Goal: Task Accomplishment & Management: Manage account settings

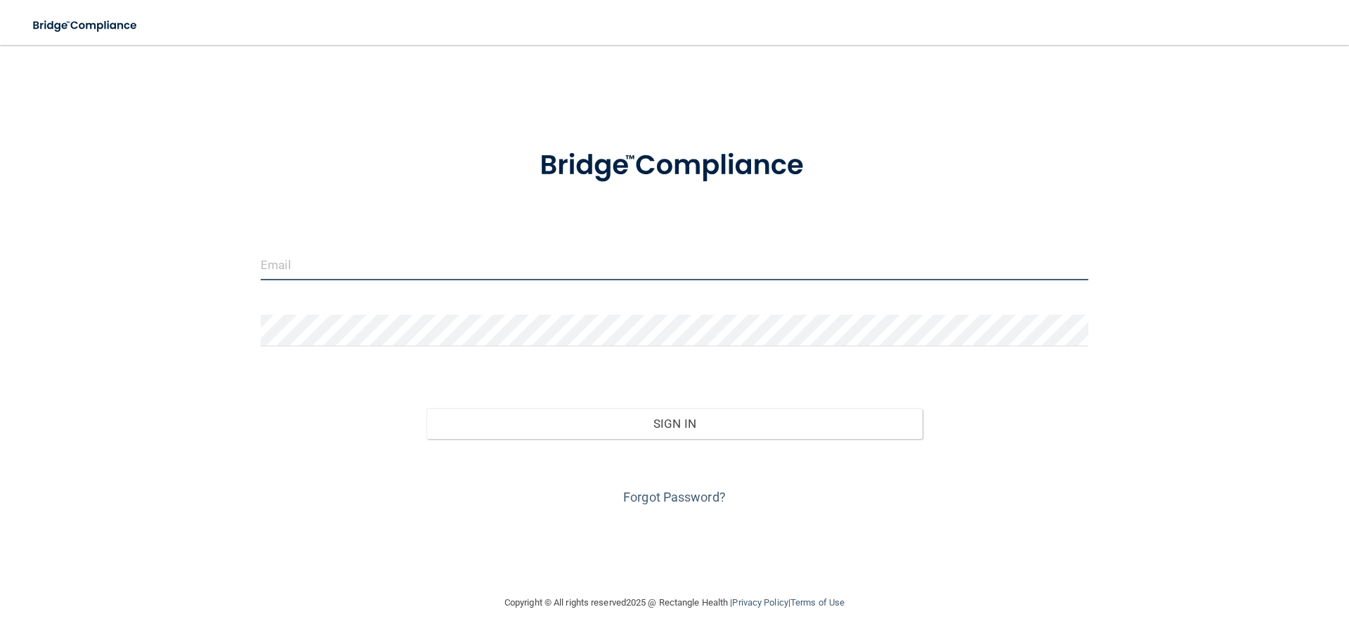
click at [499, 266] on input "email" at bounding box center [675, 265] width 828 height 32
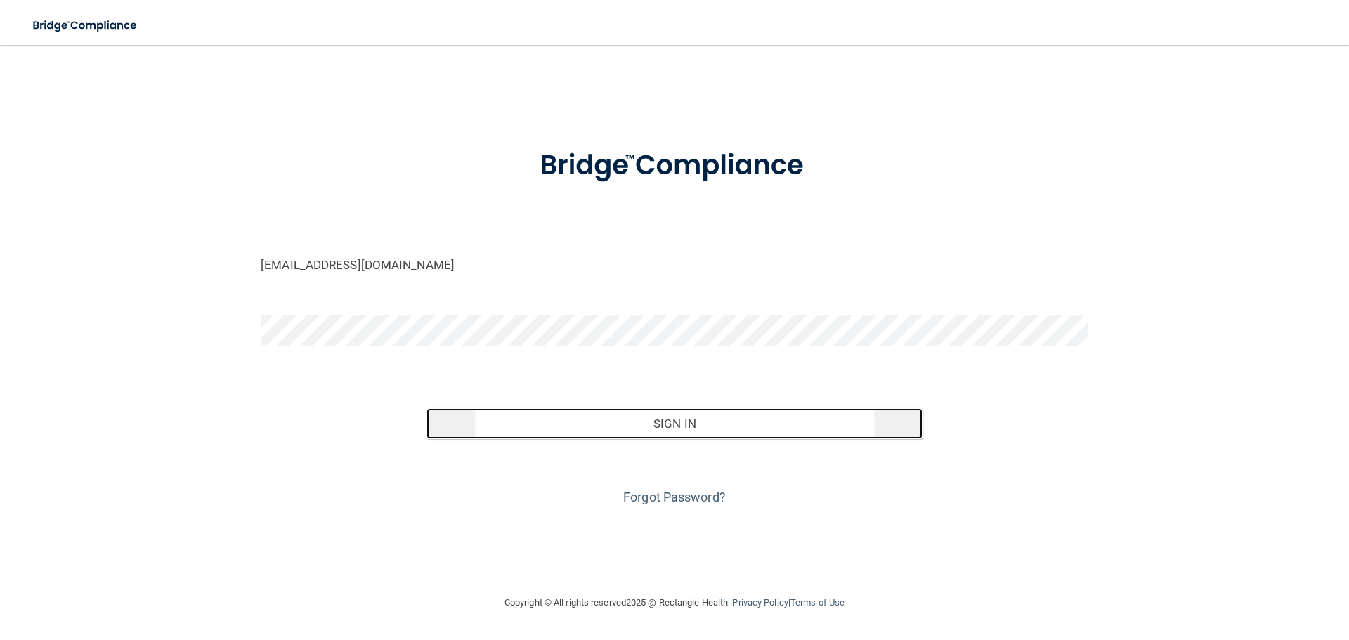
click at [620, 429] on button "Sign In" at bounding box center [674, 423] width 497 height 31
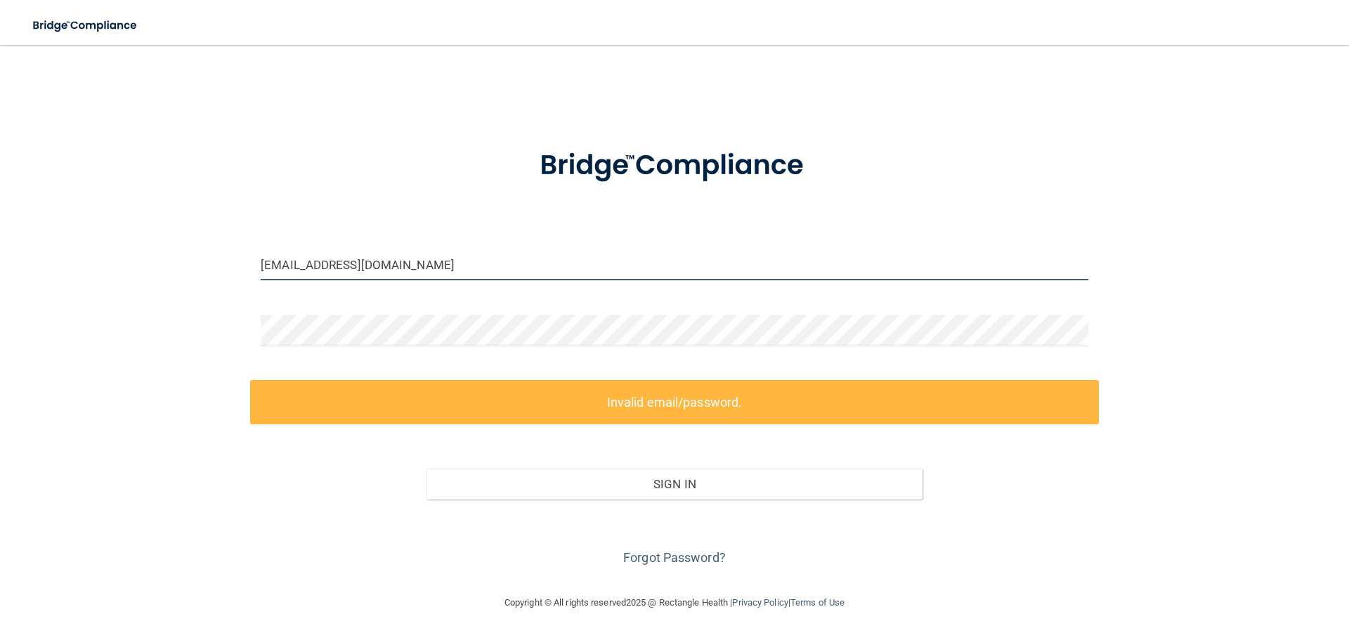
click at [457, 270] on input "[EMAIL_ADDRESS][DOMAIN_NAME]" at bounding box center [675, 265] width 828 height 32
drag, startPoint x: 447, startPoint y: 266, endPoint x: 217, endPoint y: 280, distance: 230.9
click at [228, 294] on div "info@engelfamilydentistry.com Invalid email/password. You don't have permission…" at bounding box center [674, 319] width 1293 height 521
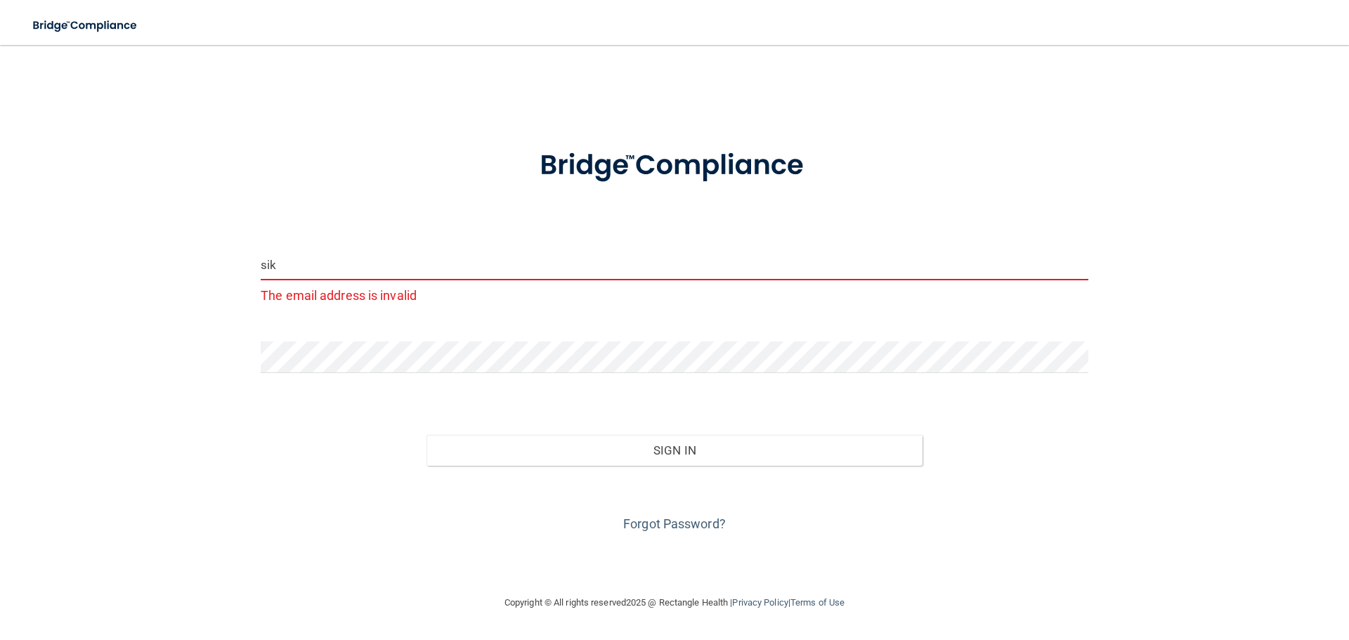
type input "[EMAIL_ADDRESS][DOMAIN_NAME]"
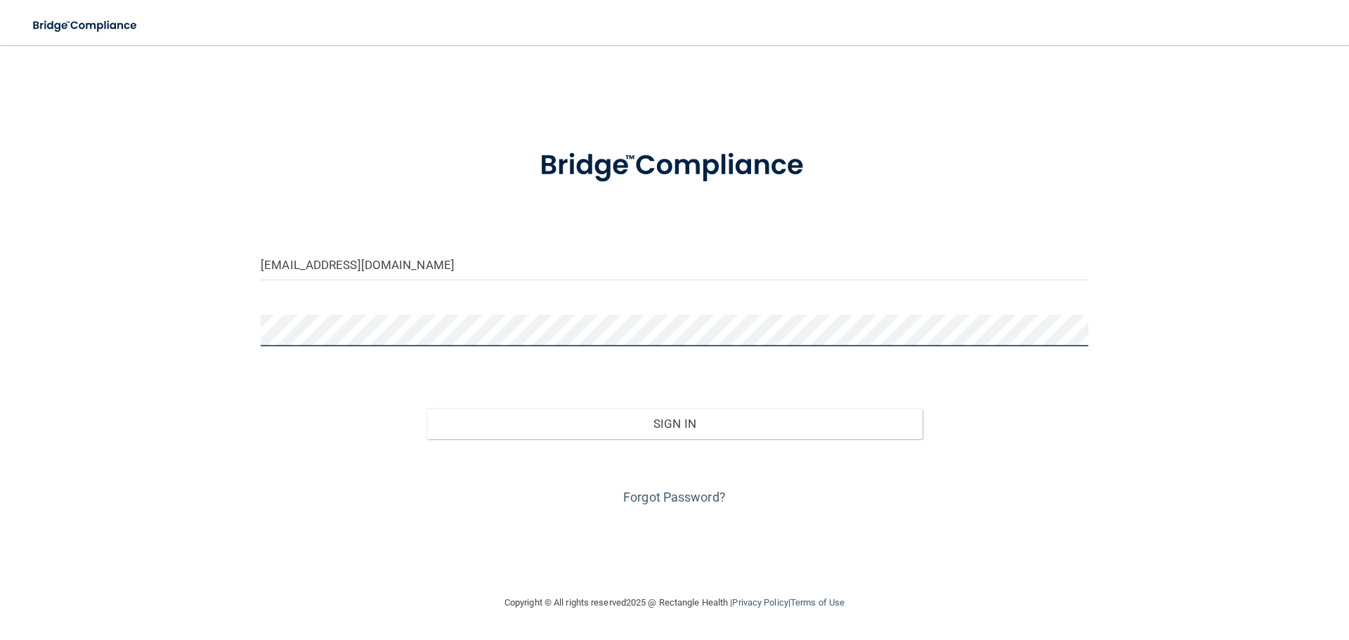
click at [426, 408] on button "Sign In" at bounding box center [674, 423] width 497 height 31
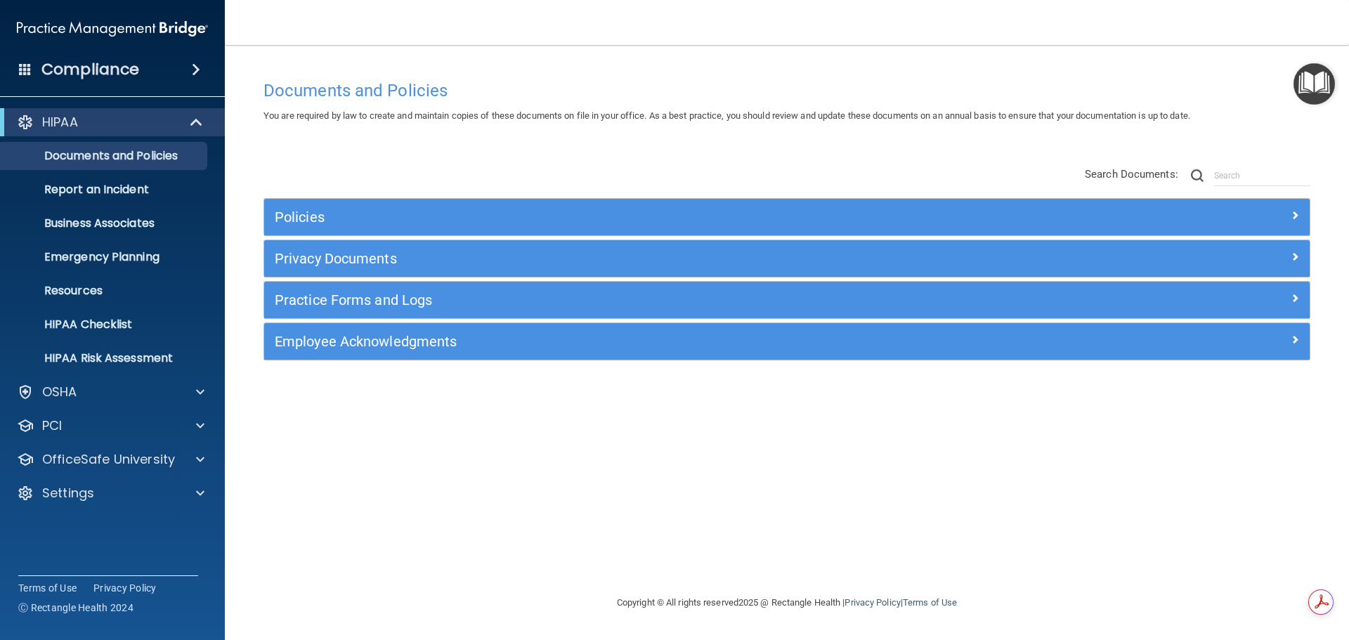
click at [98, 70] on h4 "Compliance" at bounding box center [90, 70] width 98 height 20
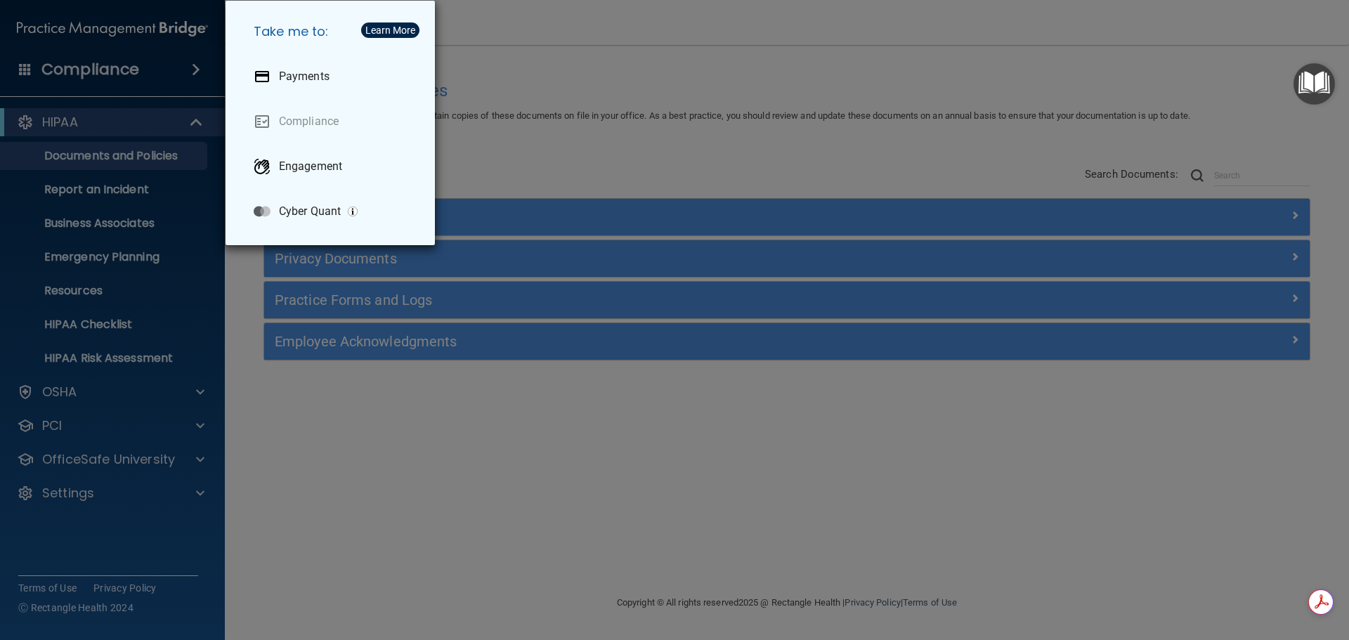
click at [86, 150] on div "Take me to: Payments Compliance Engagement Cyber Quant" at bounding box center [674, 320] width 1349 height 640
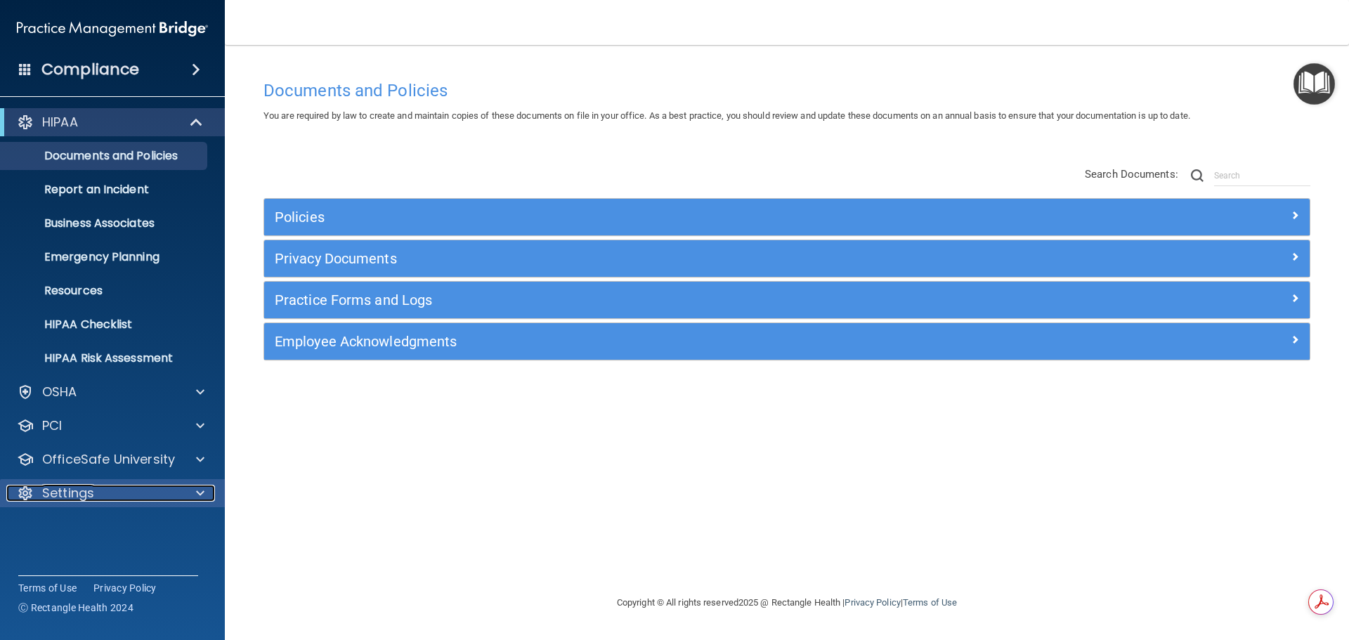
click at [46, 497] on p "Settings" at bounding box center [68, 493] width 52 height 17
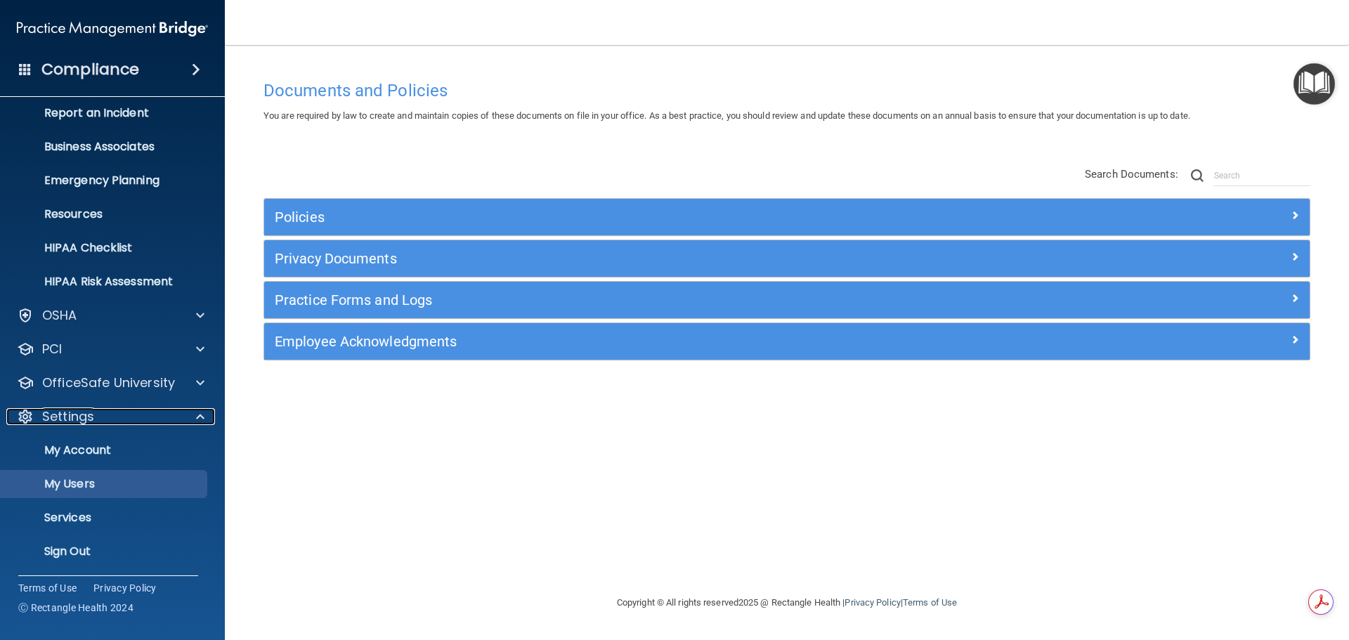
scroll to position [78, 0]
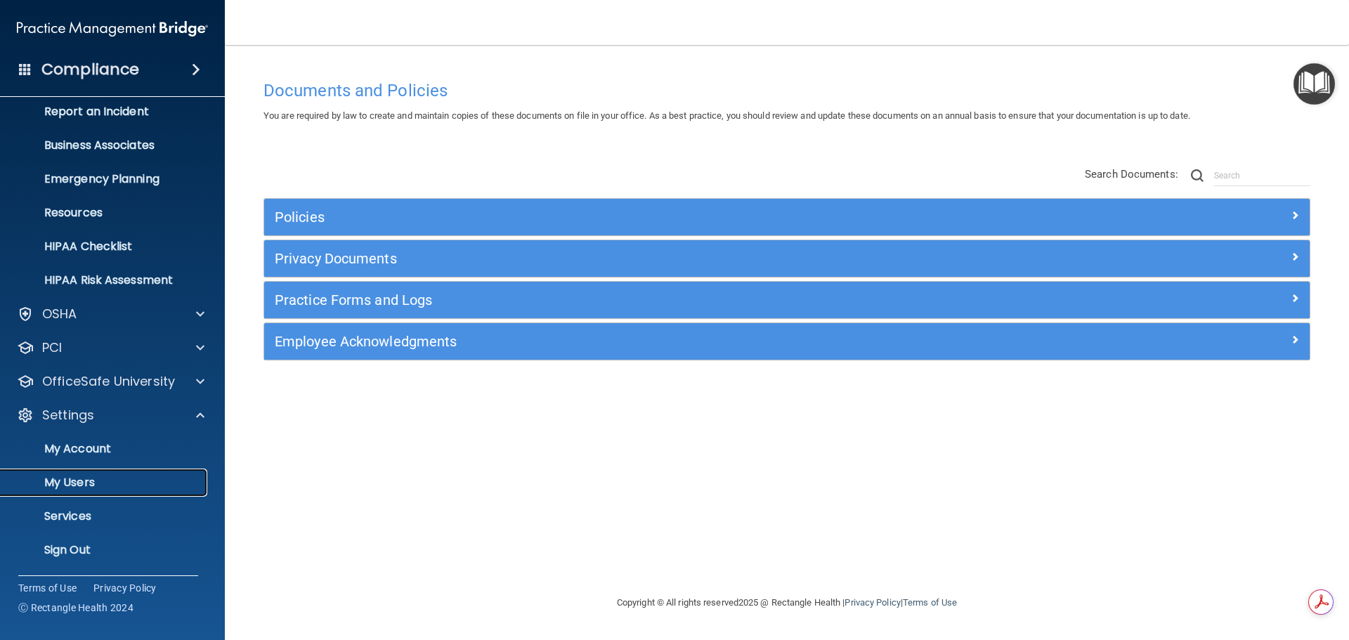
click at [62, 476] on p "My Users" at bounding box center [105, 483] width 192 height 14
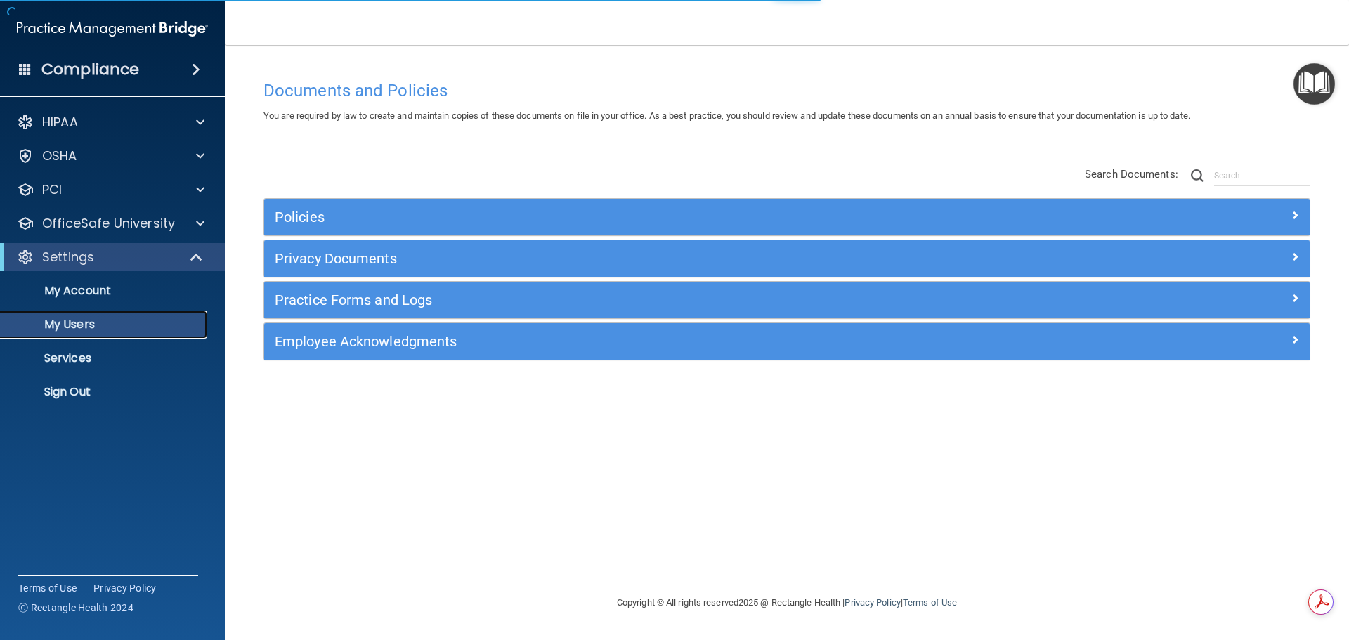
select select "20"
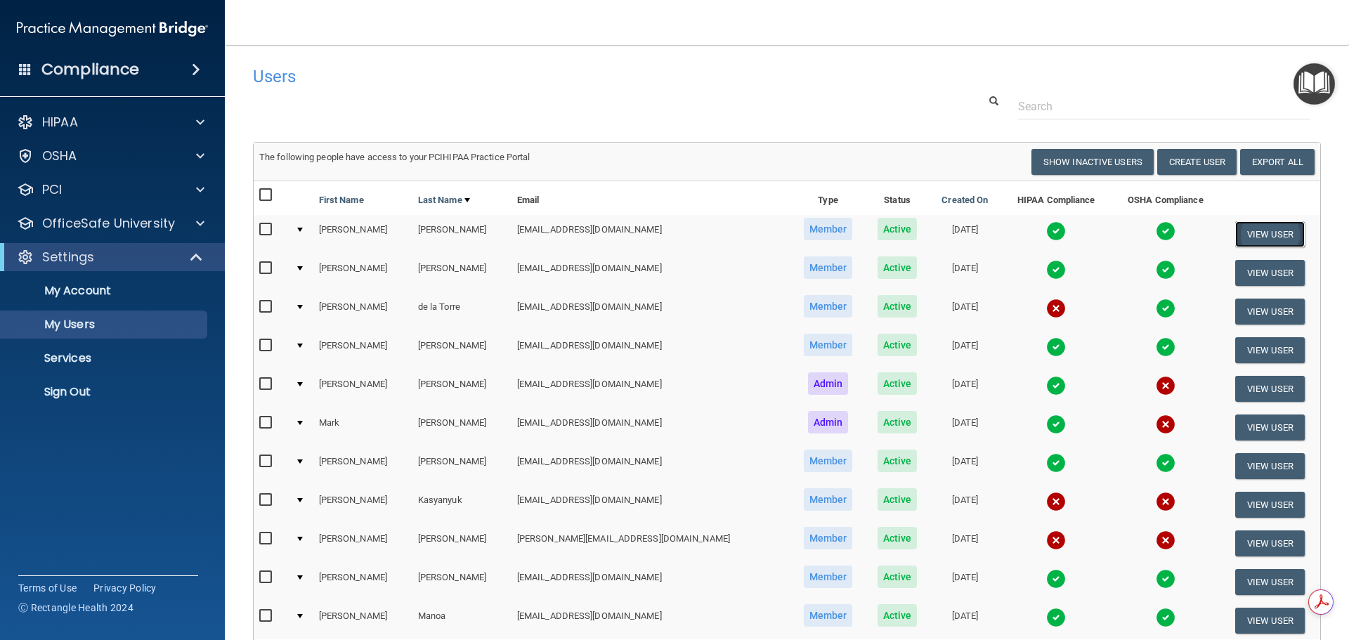
click at [1252, 228] on button "View User" at bounding box center [1270, 234] width 70 height 26
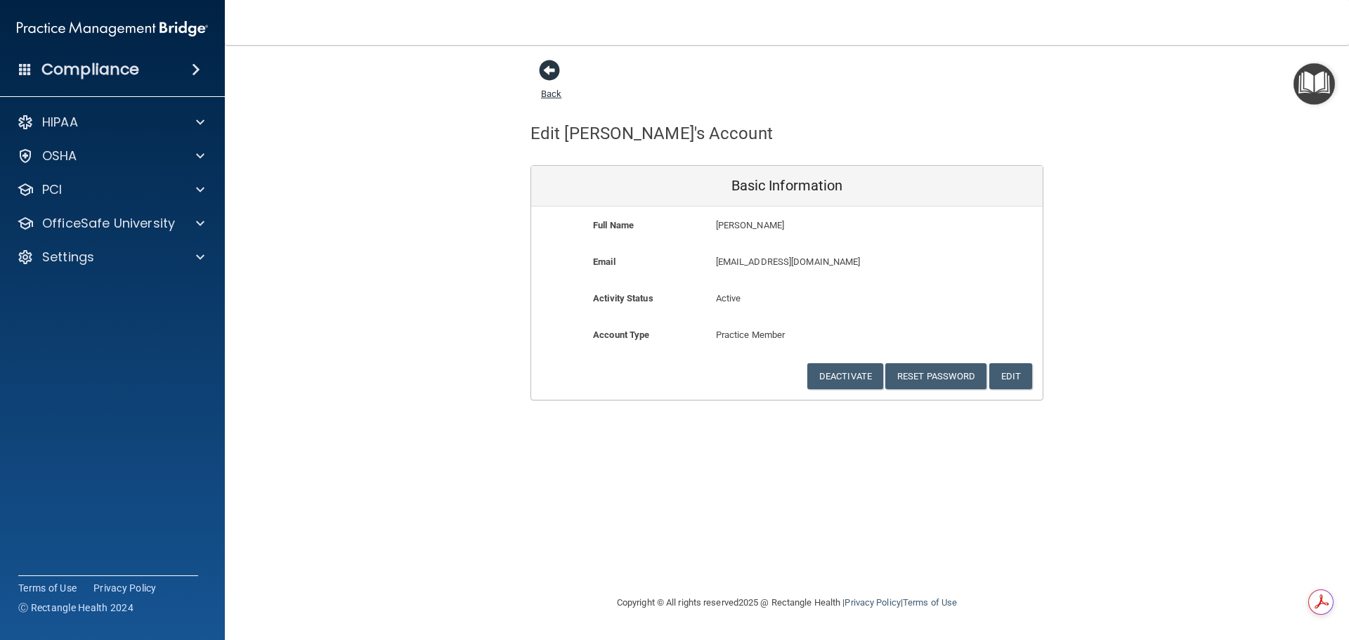
click at [551, 71] on span at bounding box center [549, 70] width 21 height 21
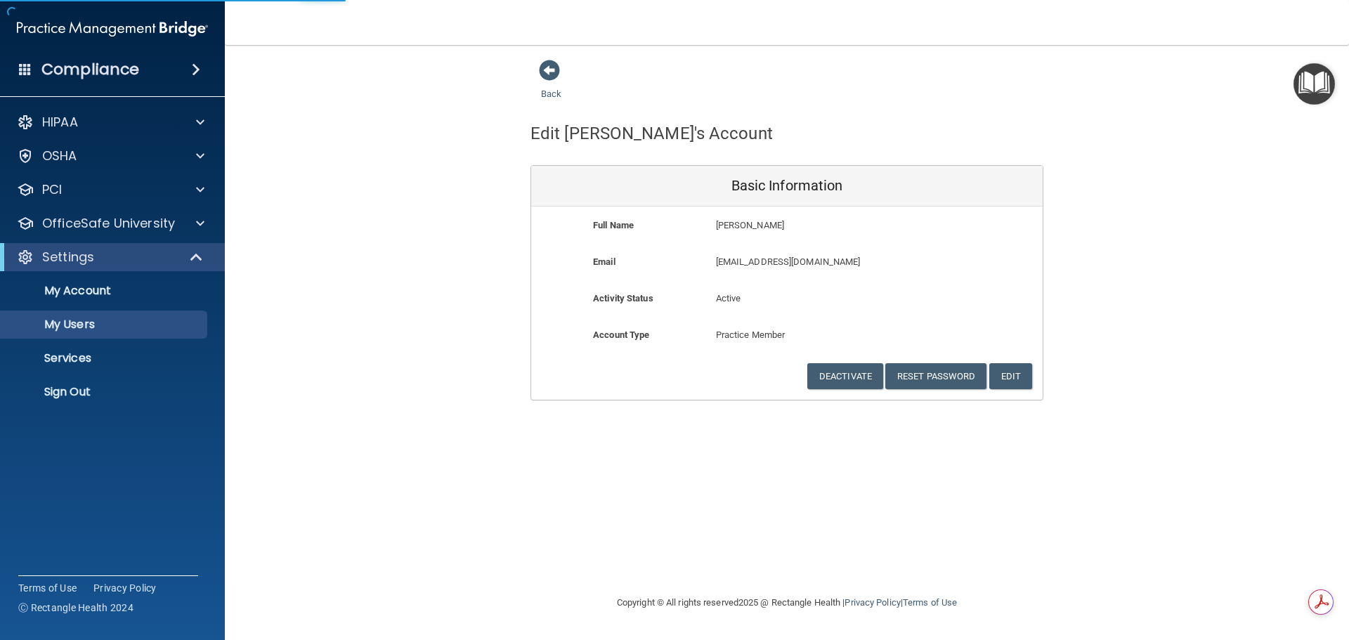
select select "20"
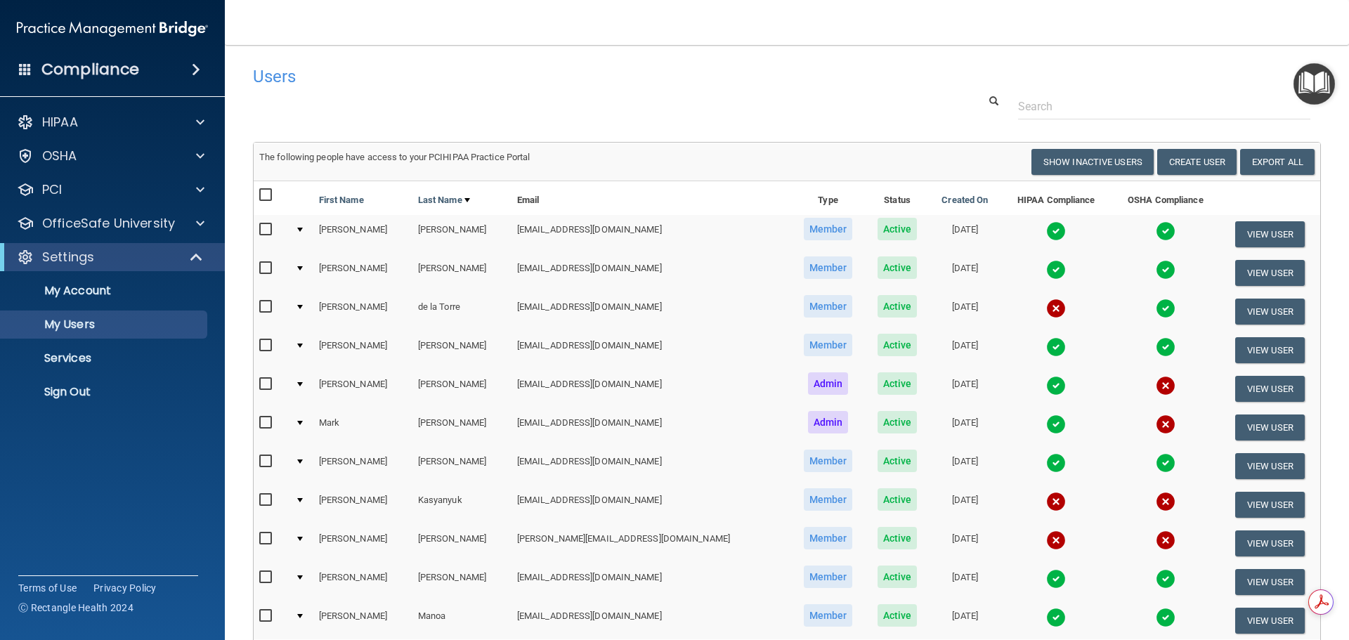
click at [1046, 306] on img at bounding box center [1056, 309] width 20 height 20
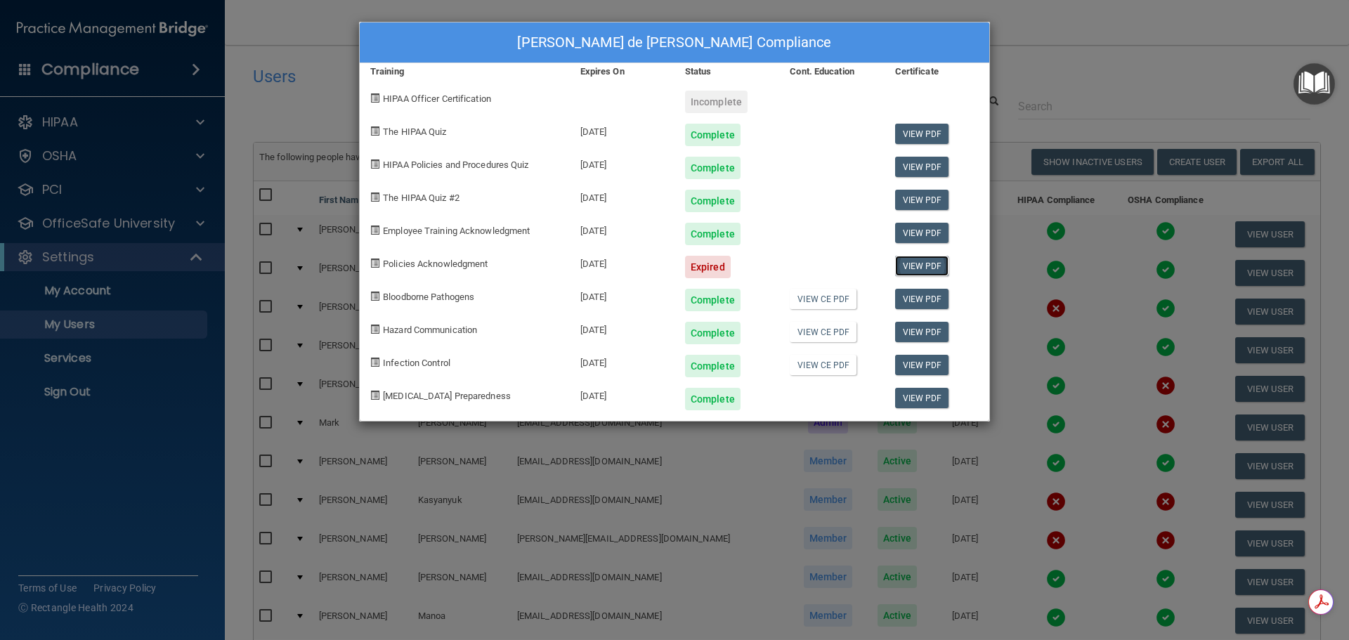
click at [921, 264] on link "View PDF" at bounding box center [922, 266] width 54 height 20
click at [376, 263] on span at bounding box center [374, 263] width 9 height 9
click at [1057, 76] on div "Paulina de la Torre's Compliance Training Expires On Status Cont. Education Cer…" at bounding box center [674, 320] width 1349 height 640
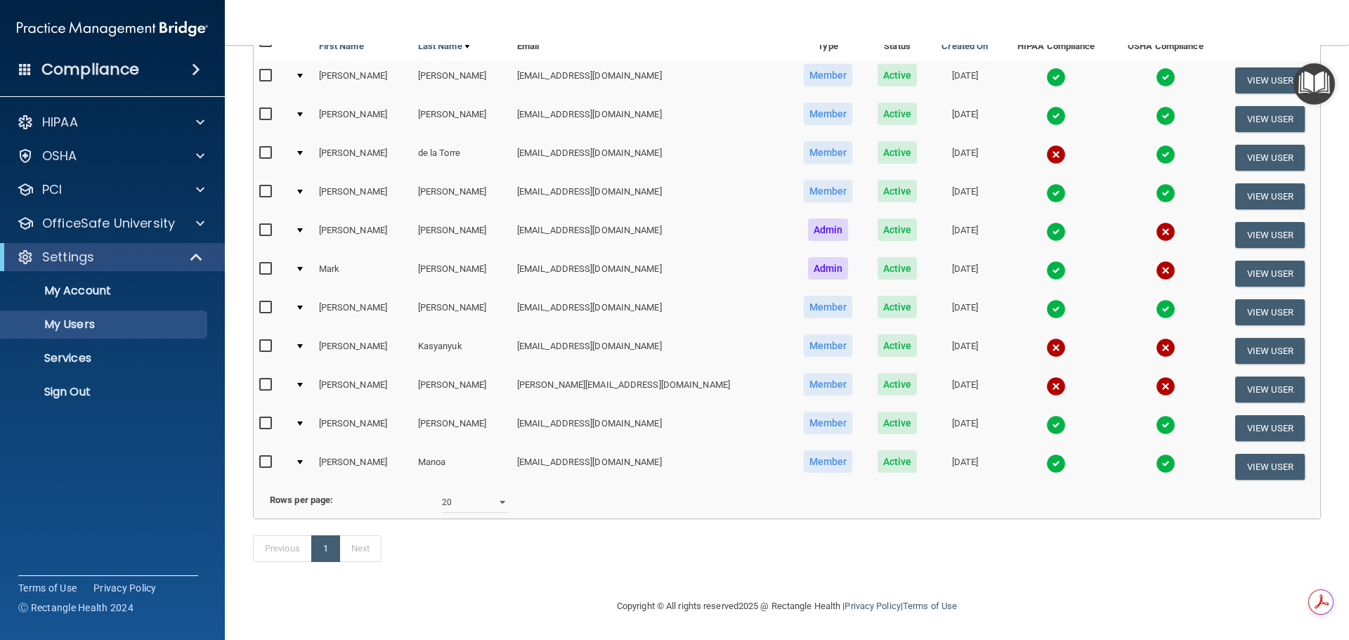
scroll to position [175, 0]
click at [1246, 338] on button "View User" at bounding box center [1270, 351] width 70 height 26
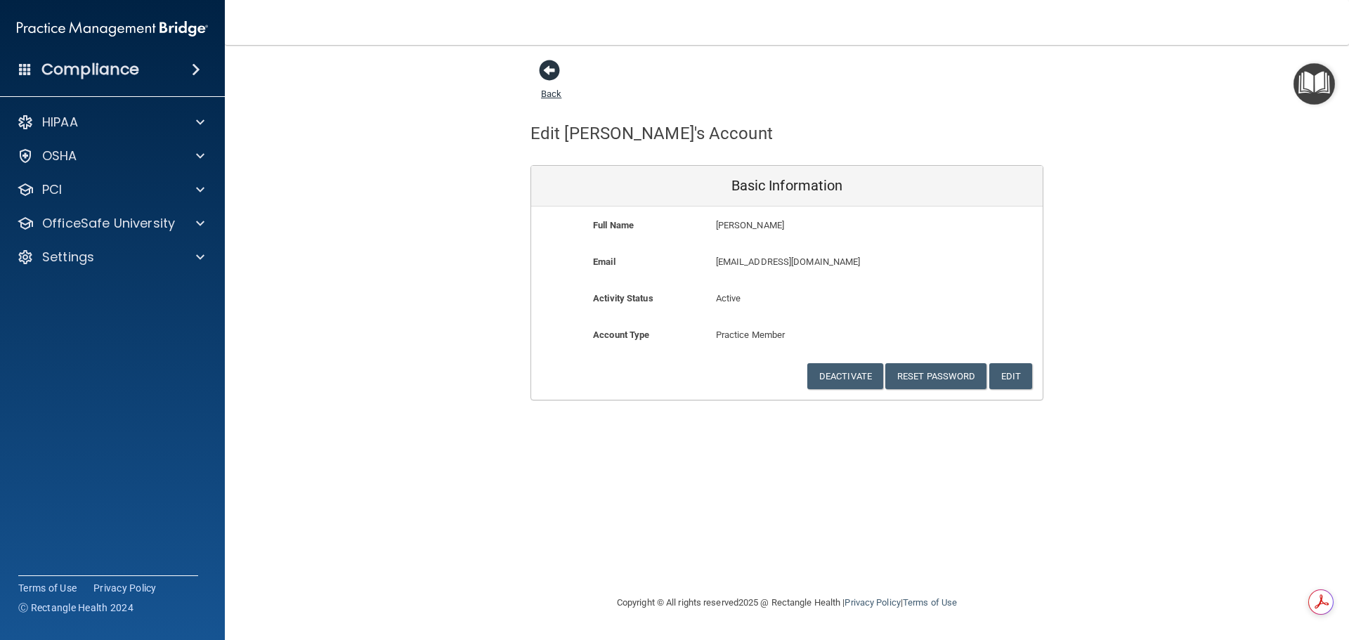
click at [545, 72] on span at bounding box center [549, 70] width 21 height 21
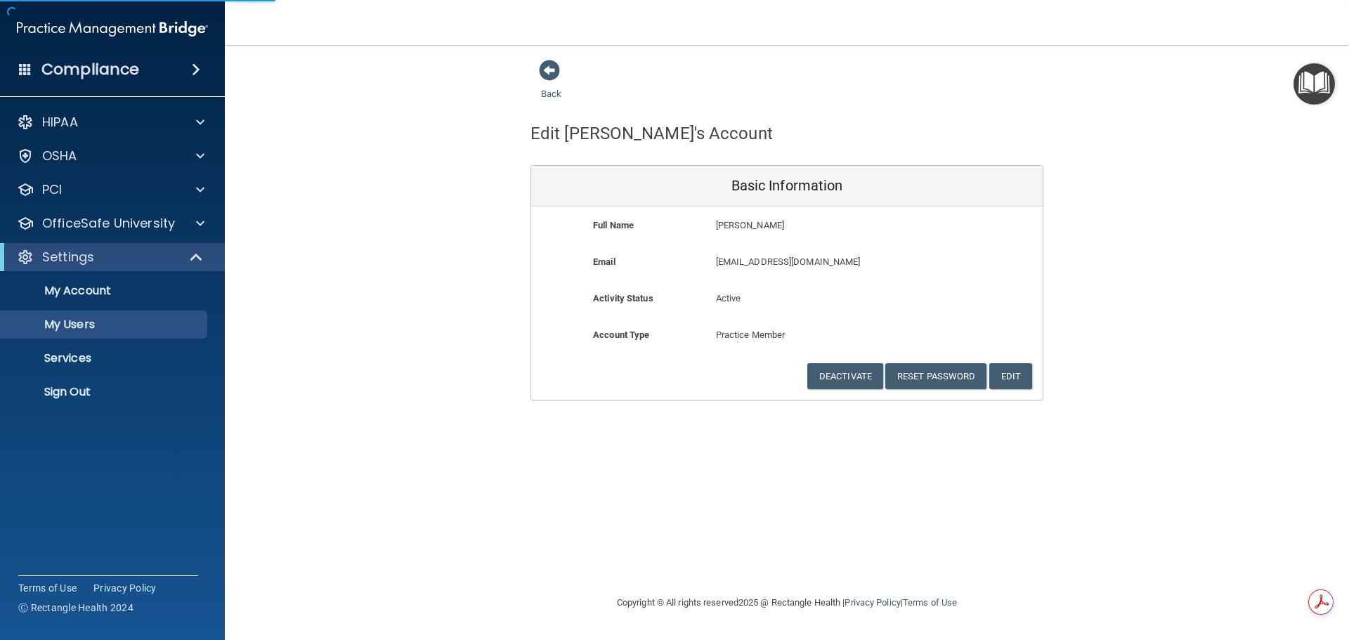
select select "20"
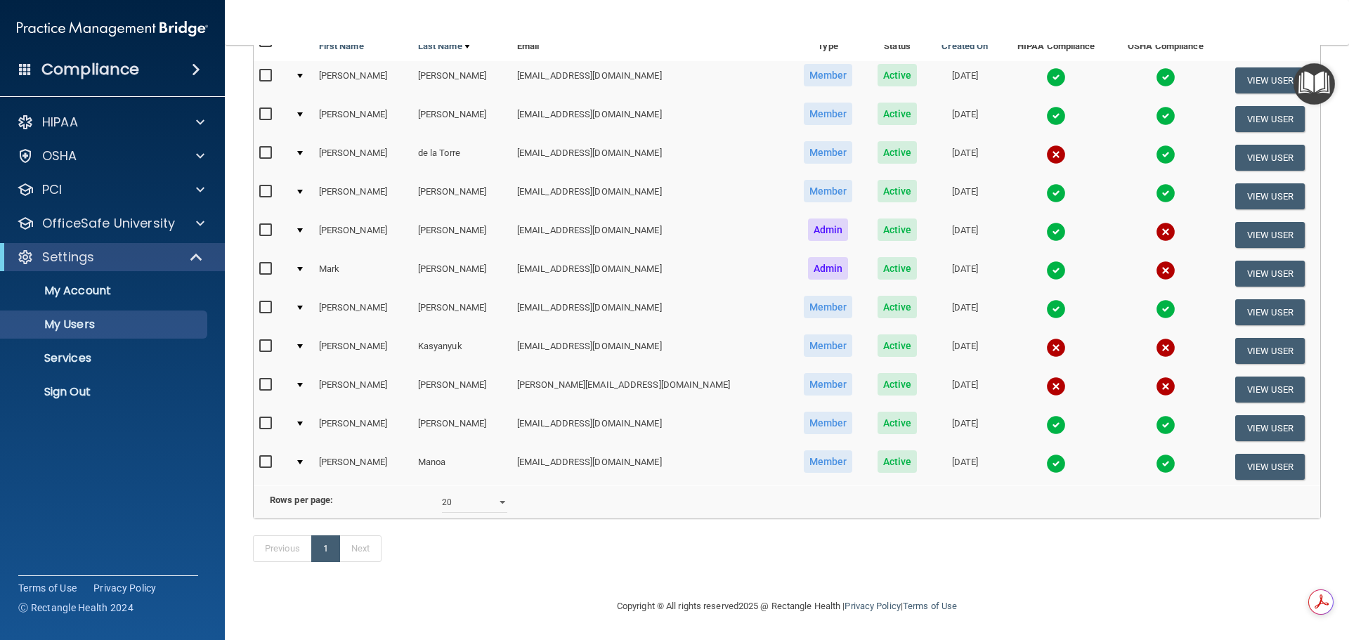
scroll to position [175, 0]
click at [1046, 377] on img at bounding box center [1056, 387] width 20 height 20
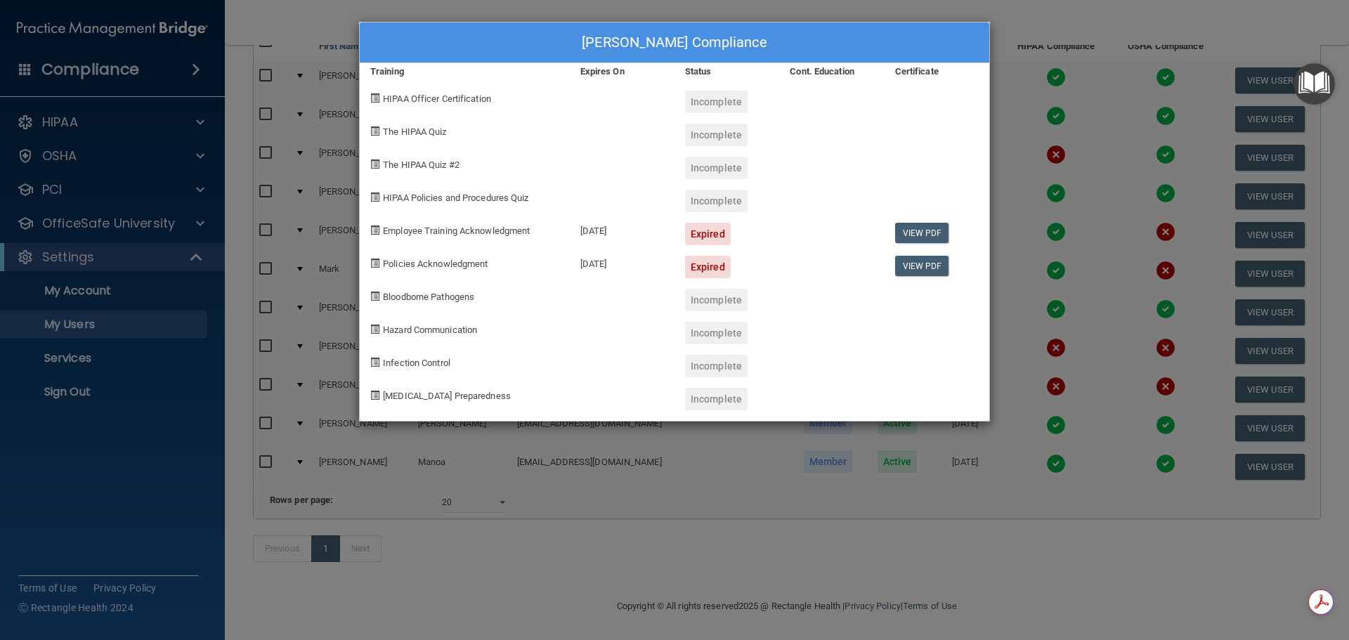
click at [1040, 29] on div "Lindsay Kurtz's Compliance Training Expires On Status Cont. Education Certifica…" at bounding box center [674, 320] width 1349 height 640
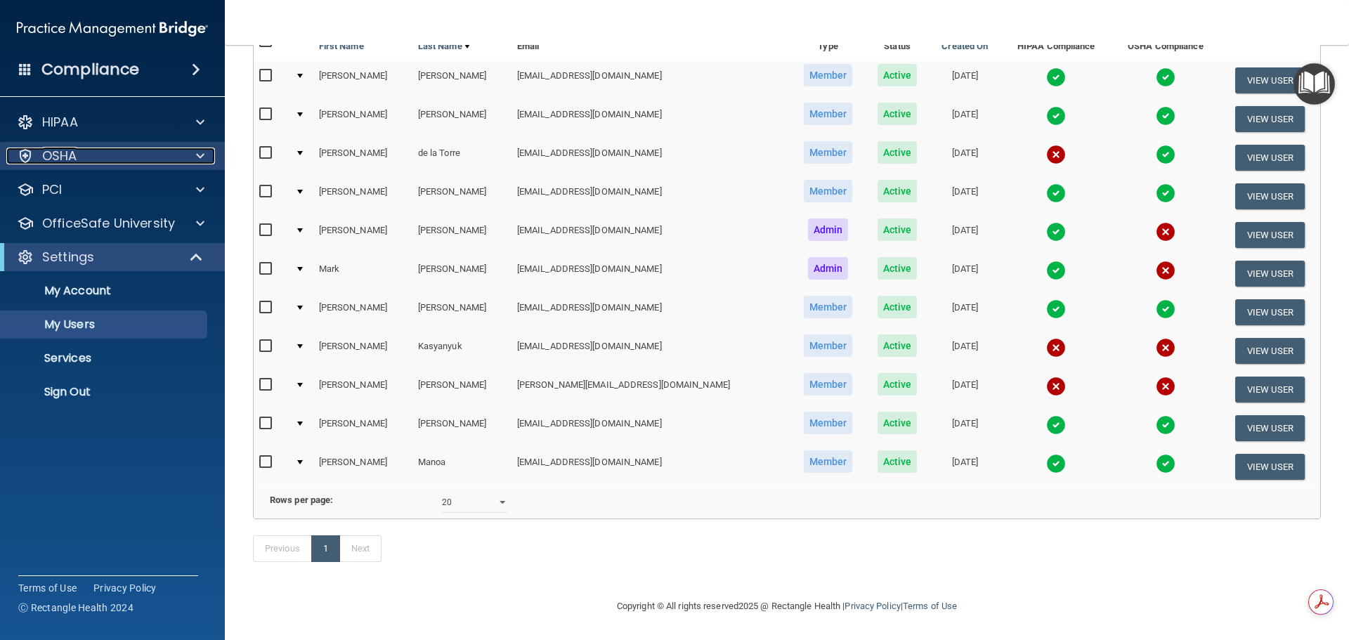
click at [72, 157] on p "OSHA" at bounding box center [59, 156] width 35 height 17
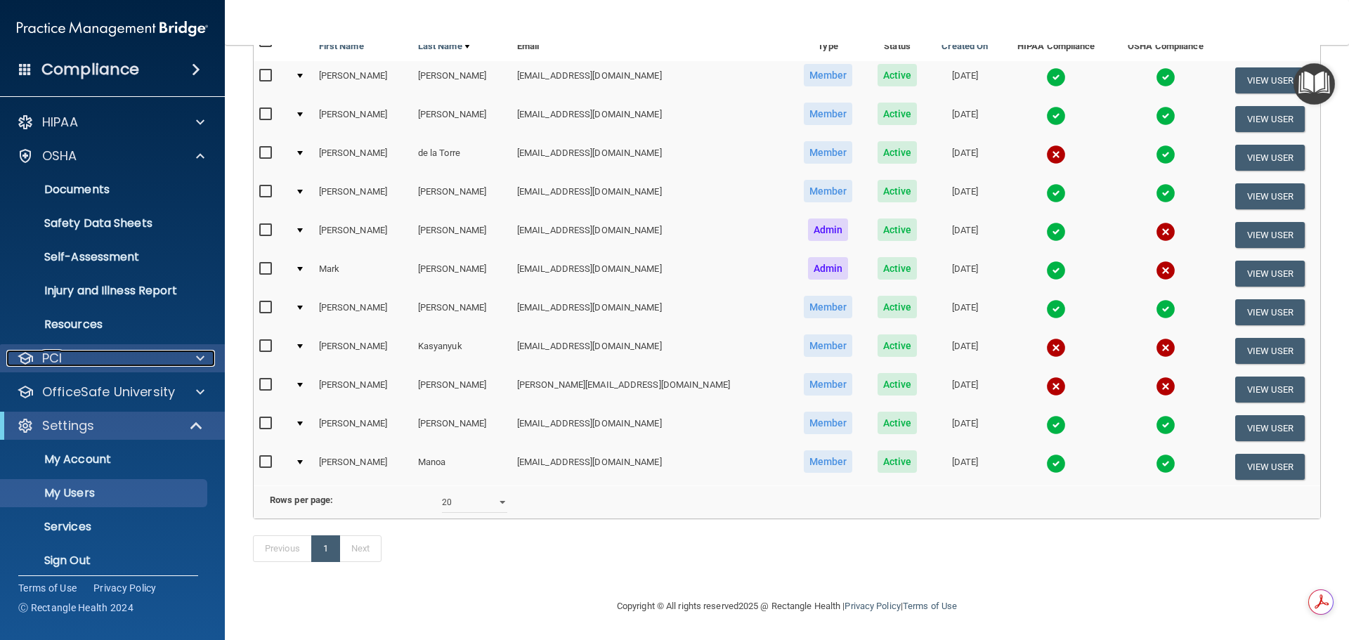
click at [107, 356] on div "PCI" at bounding box center [93, 358] width 174 height 17
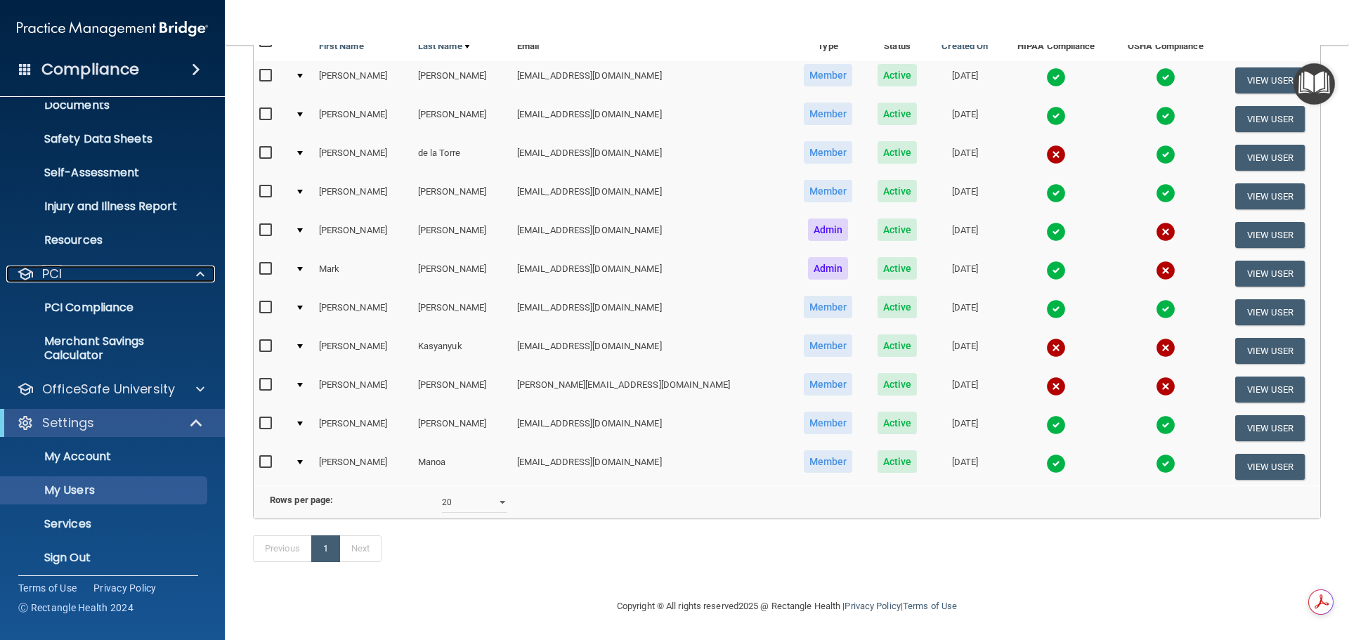
scroll to position [92, 0]
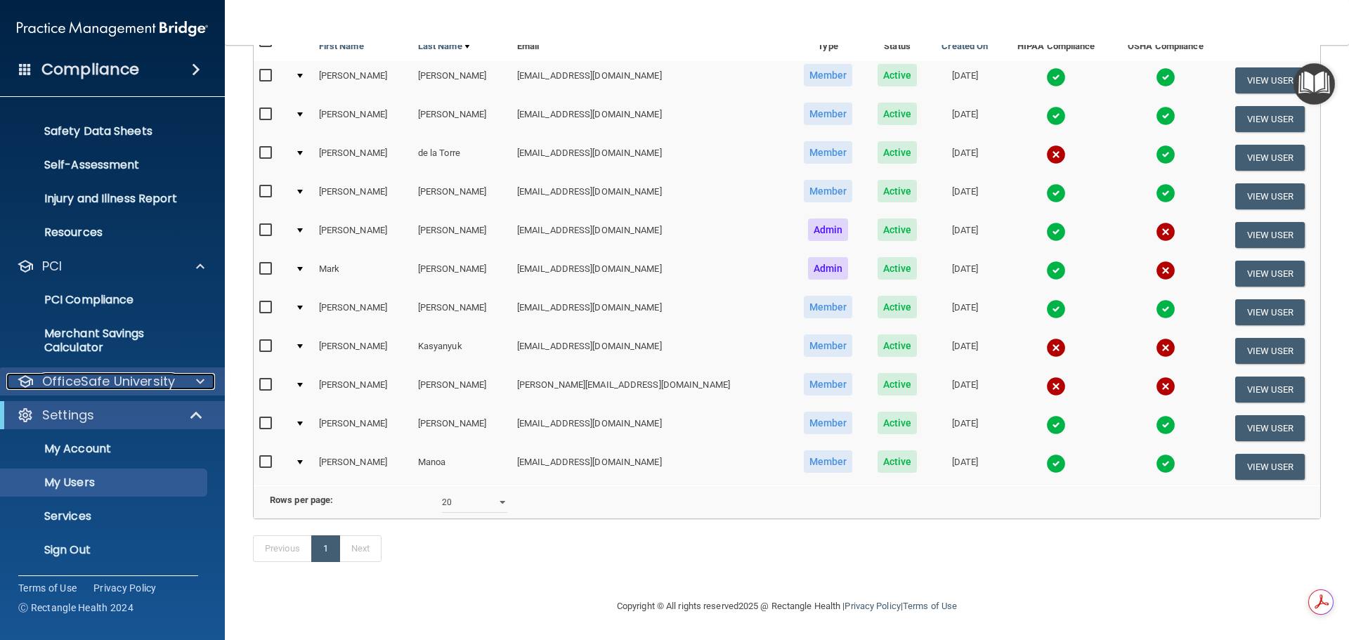
click at [191, 385] on div at bounding box center [198, 381] width 35 height 17
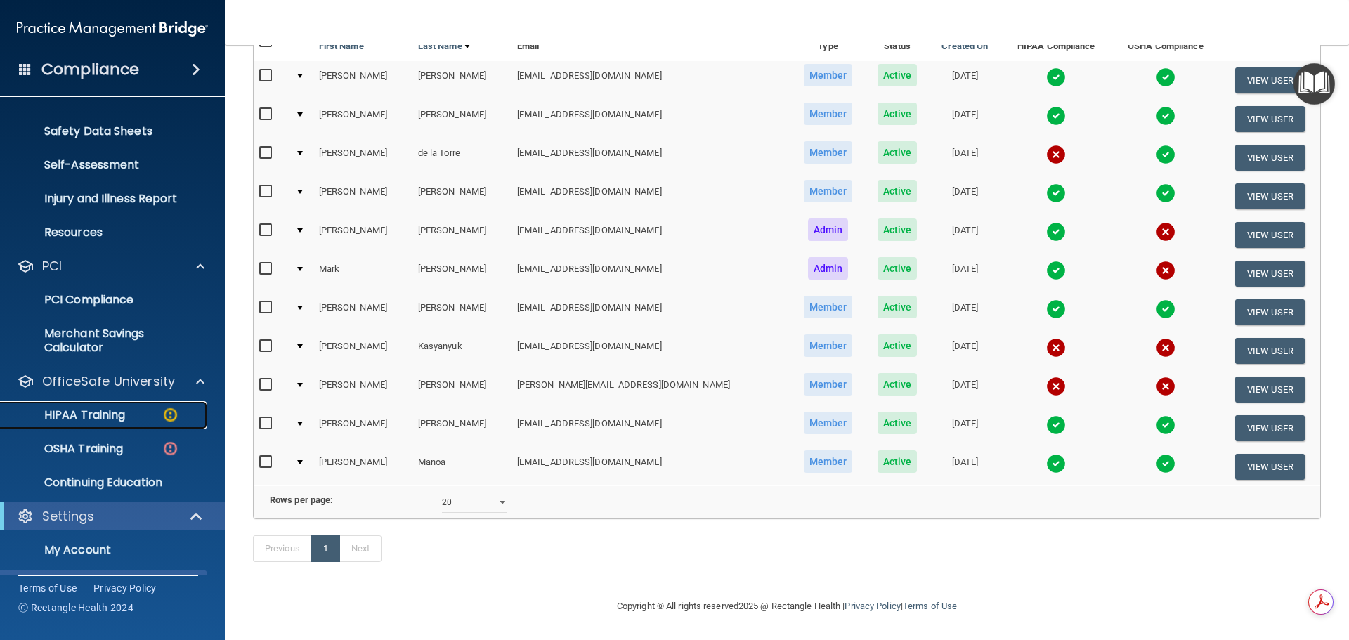
click at [116, 416] on p "HIPAA Training" at bounding box center [67, 415] width 116 height 14
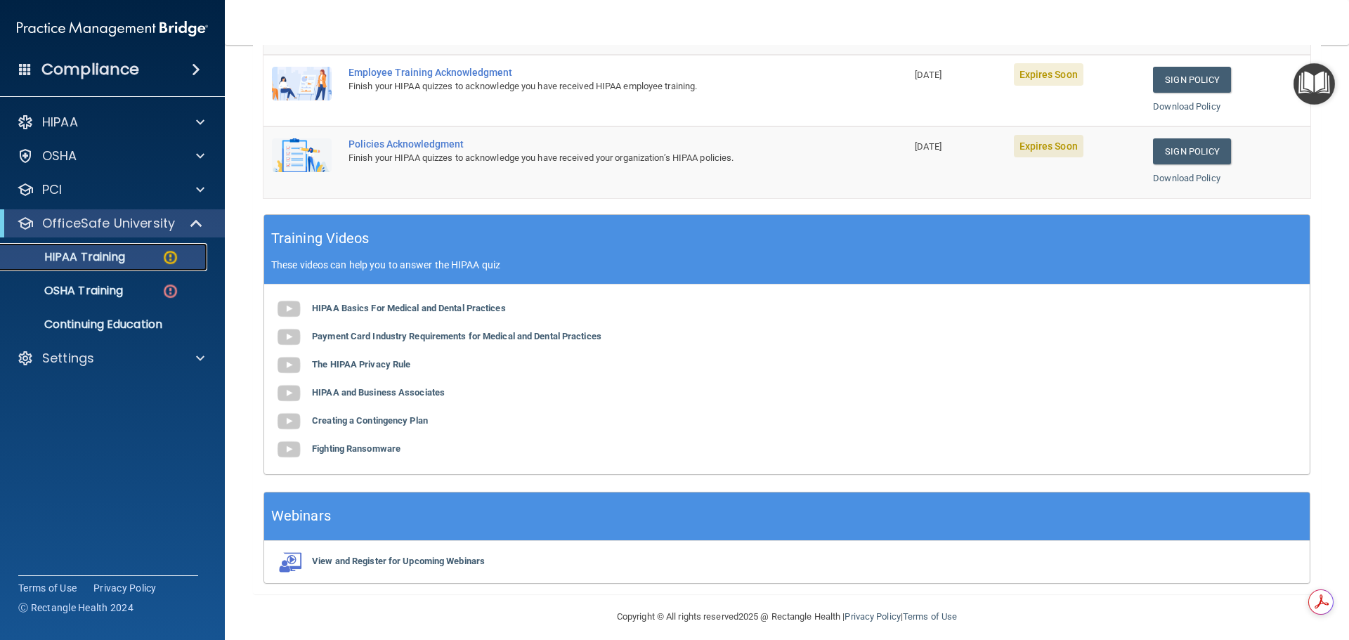
scroll to position [306, 0]
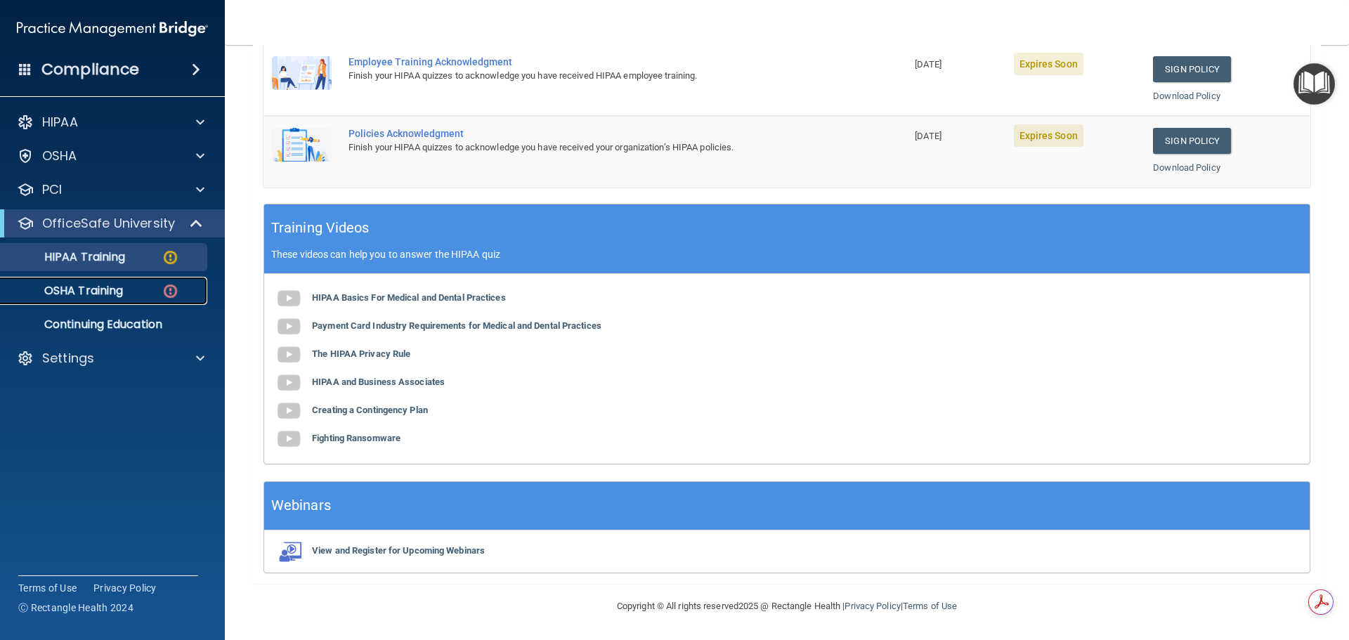
click at [113, 294] on p "OSHA Training" at bounding box center [66, 291] width 114 height 14
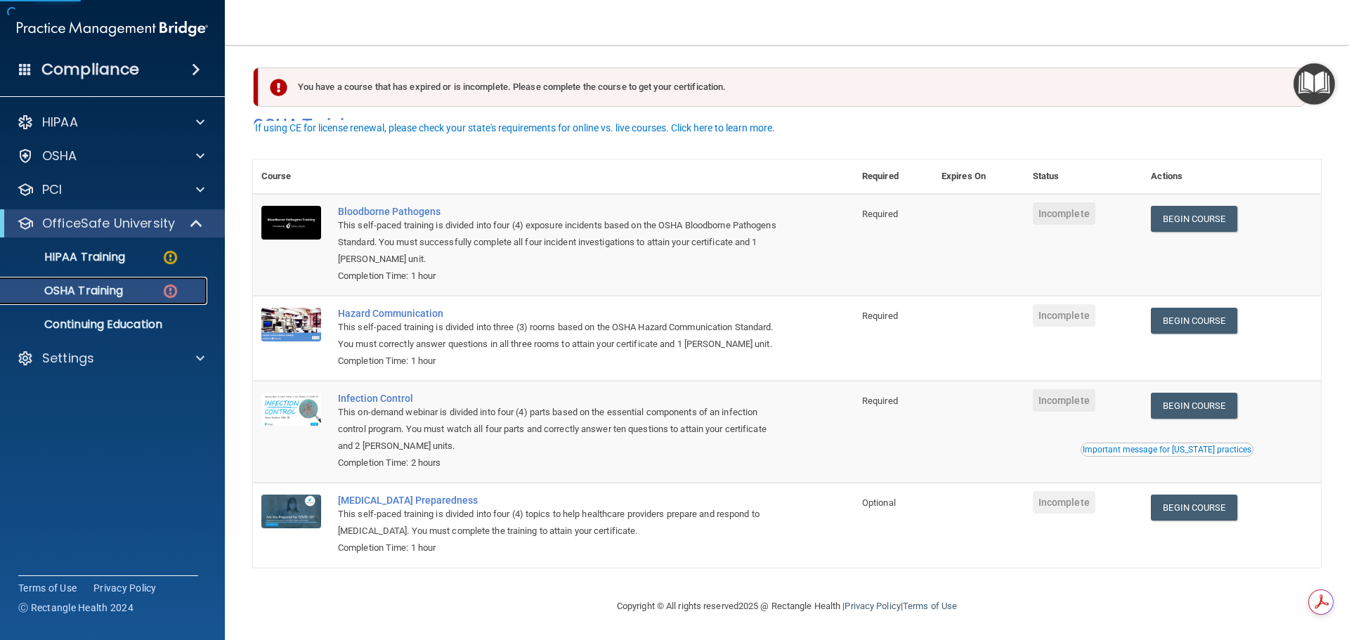
scroll to position [23, 0]
click at [67, 363] on p "Settings" at bounding box center [68, 358] width 52 height 17
click at [101, 394] on p "My Account" at bounding box center [105, 392] width 192 height 14
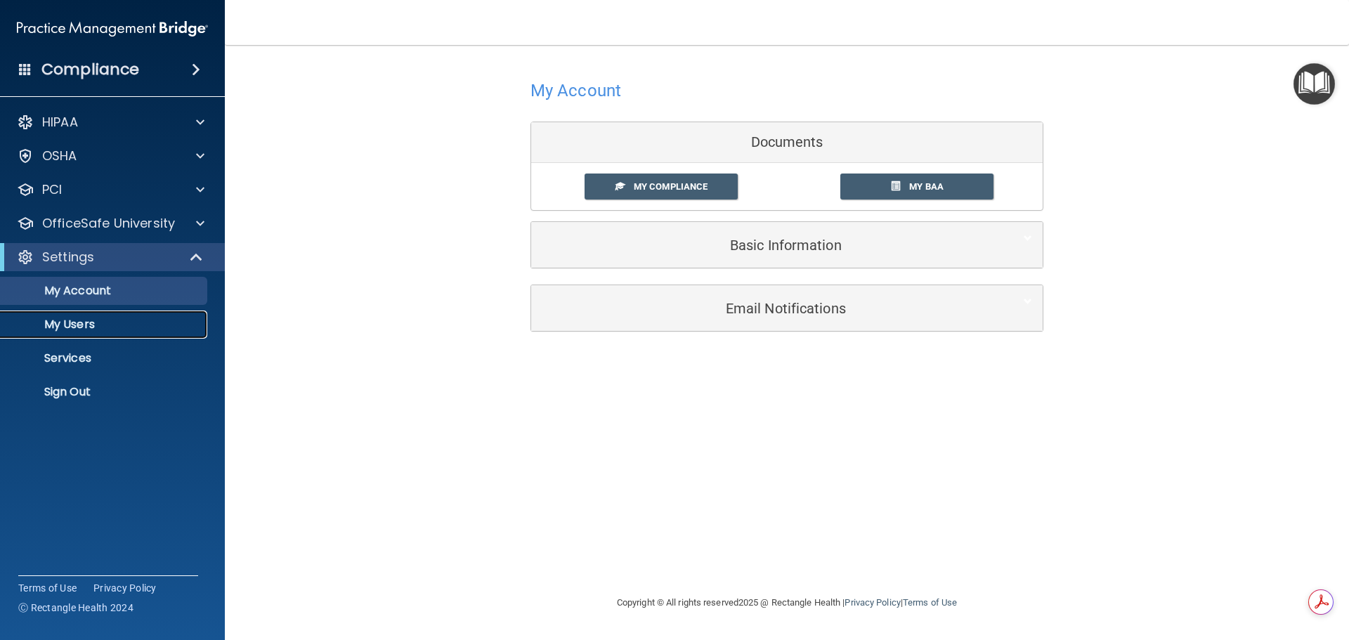
click at [70, 329] on p "My Users" at bounding box center [105, 325] width 192 height 14
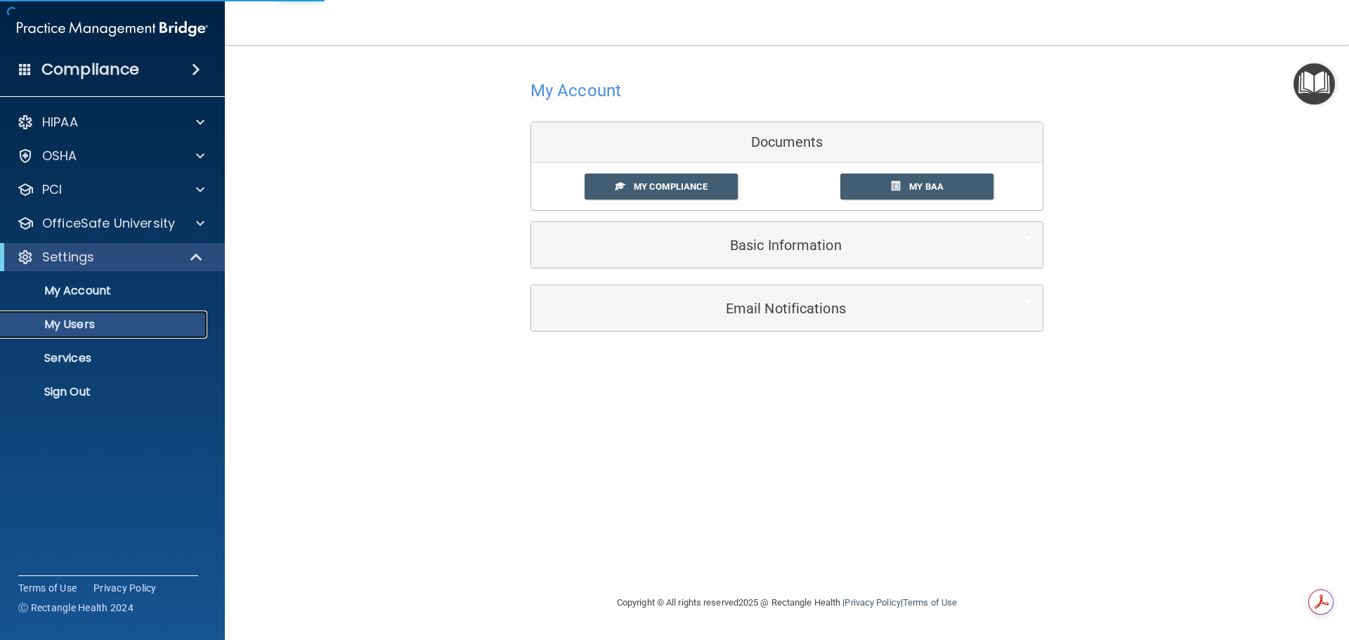
select select "20"
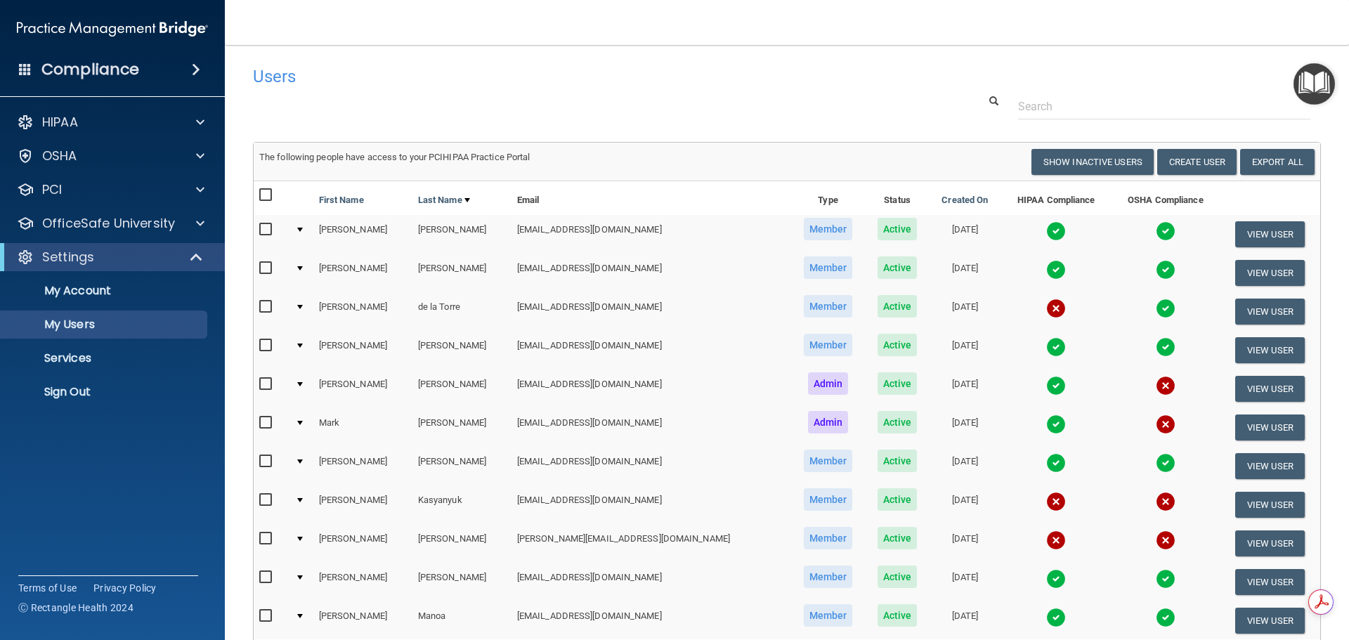
click at [266, 313] on input "checkbox" at bounding box center [267, 306] width 16 height 11
checkbox input "true"
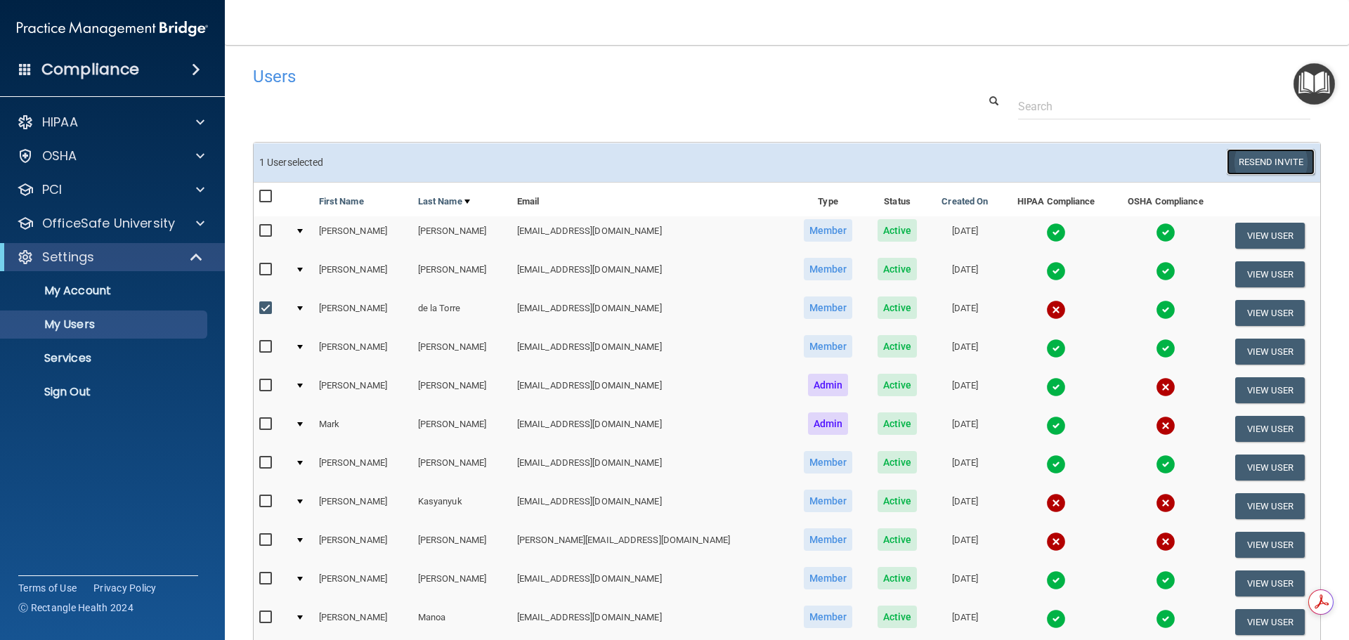
click at [1243, 162] on button "Resend Invite" at bounding box center [1271, 162] width 88 height 26
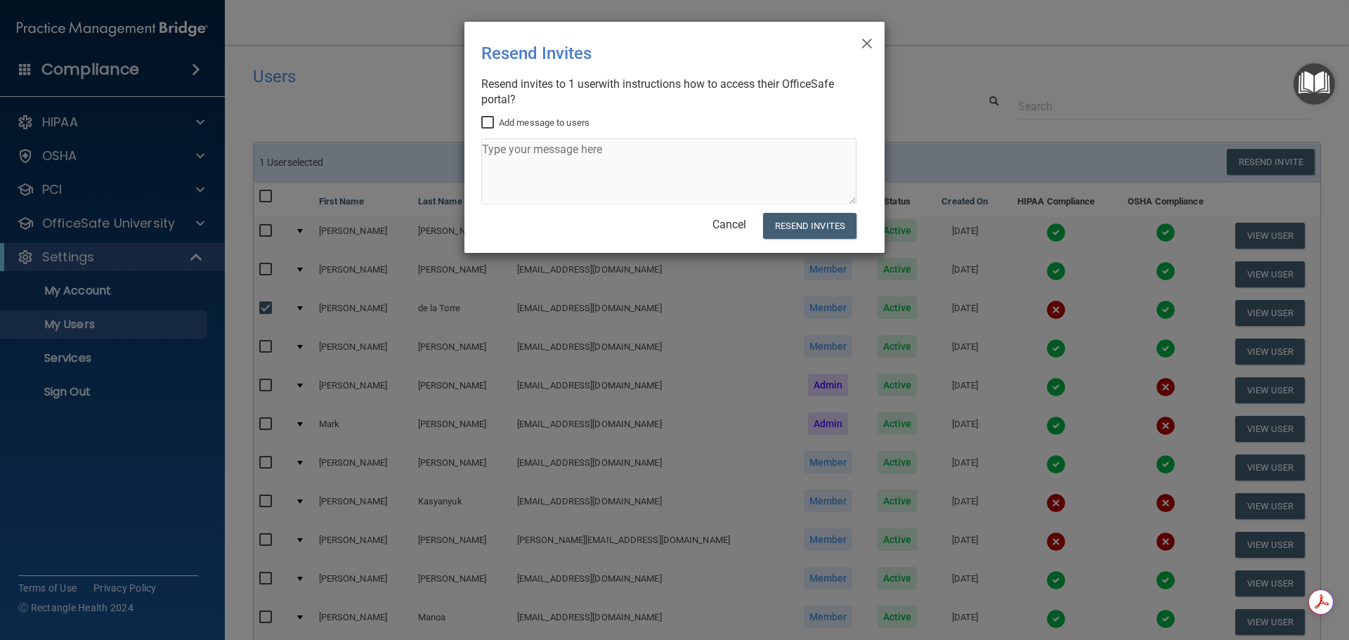
click at [484, 121] on input "Add message to users" at bounding box center [489, 122] width 16 height 11
checkbox input "true"
click at [493, 149] on textarea at bounding box center [668, 171] width 375 height 66
type textarea "Please login to complete your Hipaa Compliance. Thank You."
click at [805, 225] on button "Resend Invites" at bounding box center [809, 226] width 93 height 26
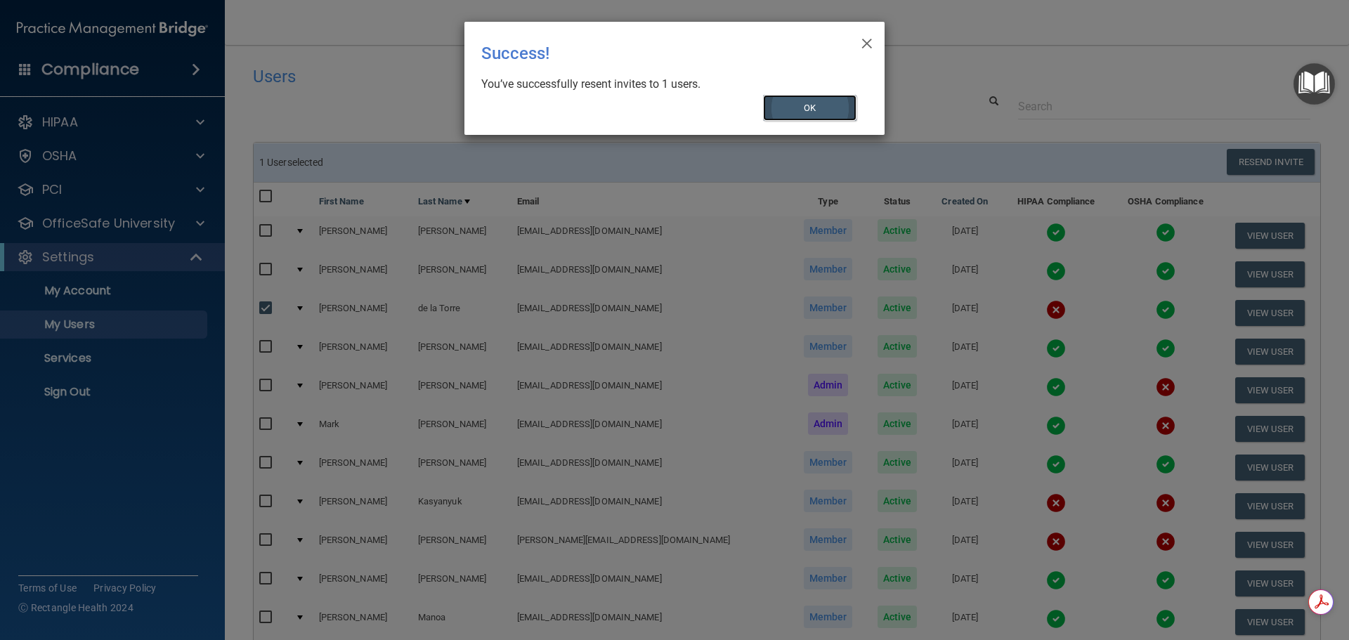
click at [805, 112] on button "OK" at bounding box center [810, 108] width 94 height 26
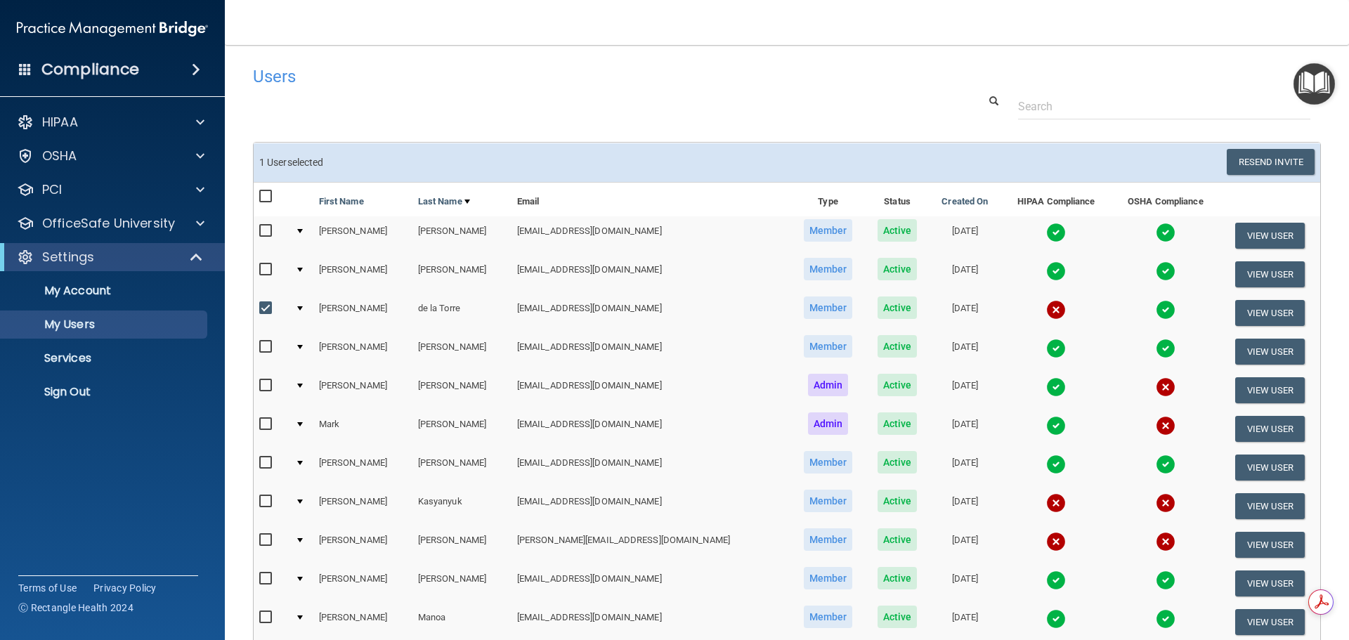
click at [263, 307] on input "checkbox" at bounding box center [267, 308] width 16 height 11
checkbox input "false"
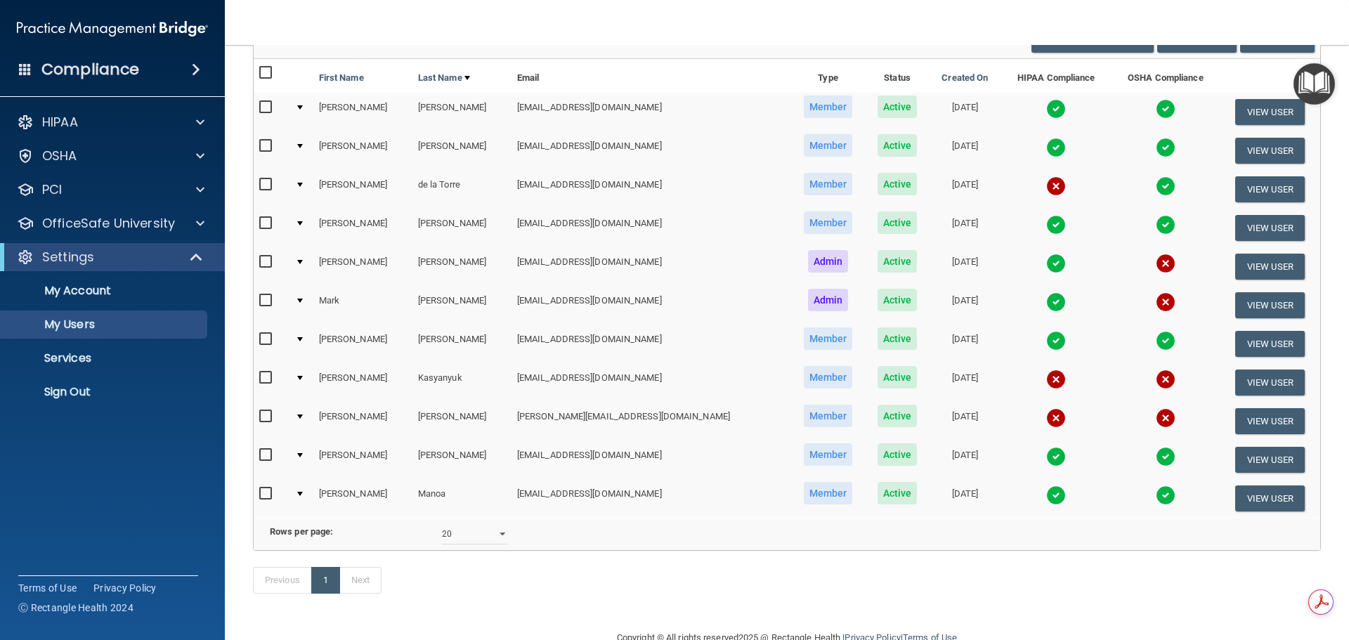
scroll to position [123, 0]
click at [263, 258] on input "checkbox" at bounding box center [267, 261] width 16 height 11
checkbox input "true"
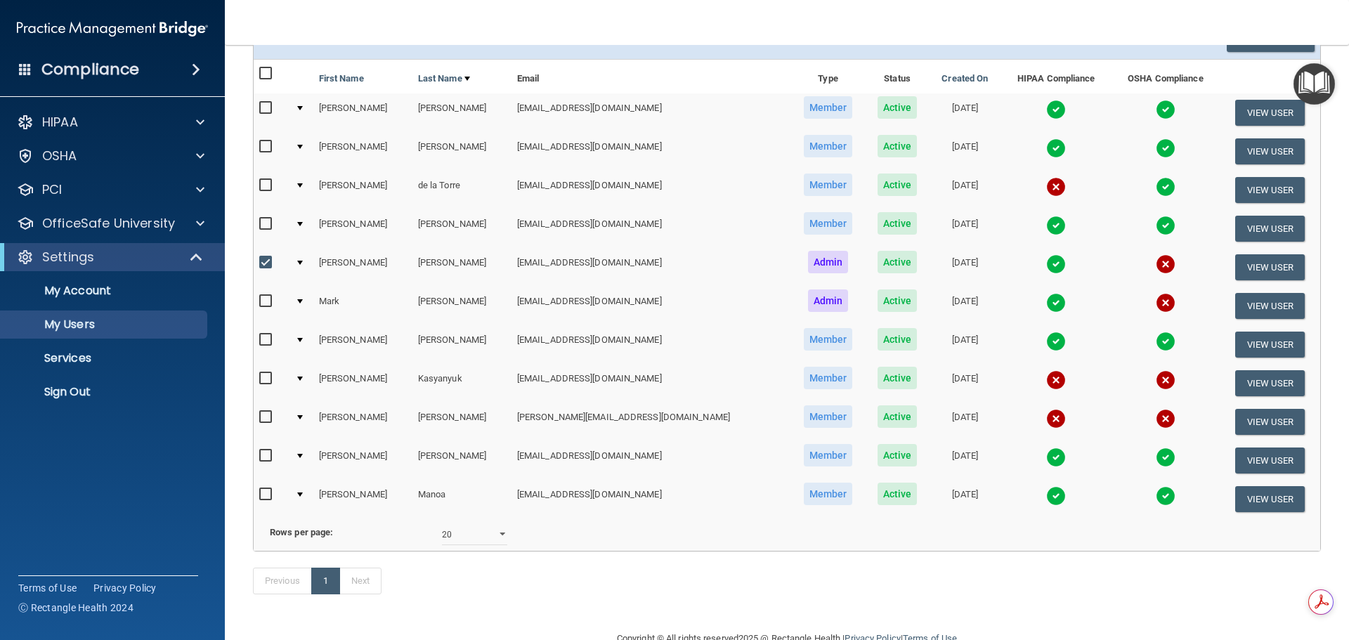
click at [263, 303] on input "checkbox" at bounding box center [267, 301] width 16 height 11
checkbox input "true"
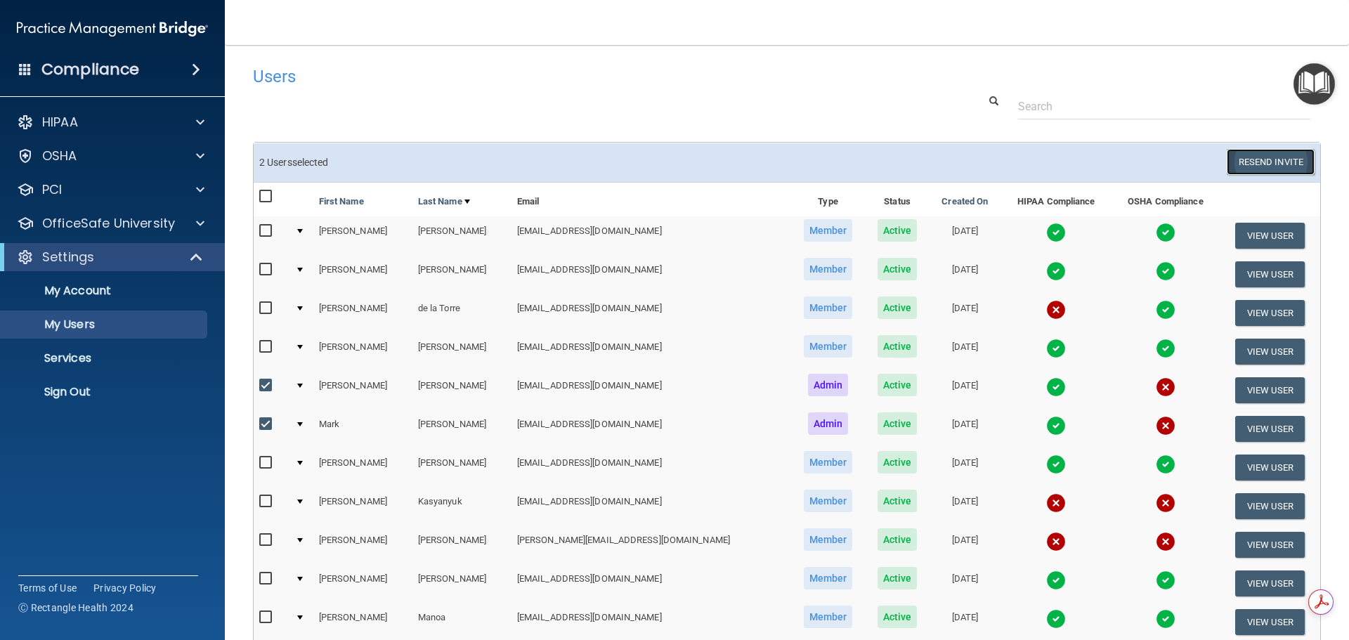
click at [1242, 163] on button "Resend Invite" at bounding box center [1271, 162] width 88 height 26
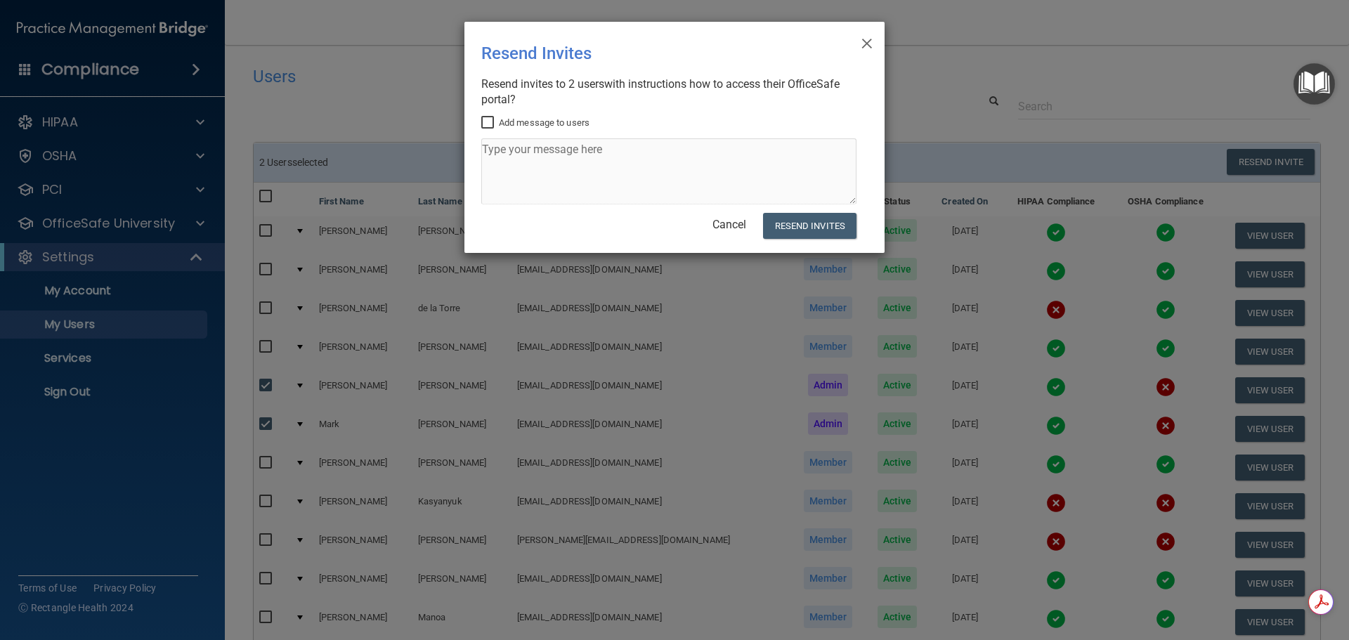
click at [485, 122] on input "Add message to users" at bounding box center [489, 122] width 16 height 11
checkbox input "true"
click at [493, 162] on textarea at bounding box center [668, 171] width 375 height 66
type textarea "Please login to complete your OSHA Compliance"
click at [802, 228] on button "Resend Invites" at bounding box center [809, 226] width 93 height 26
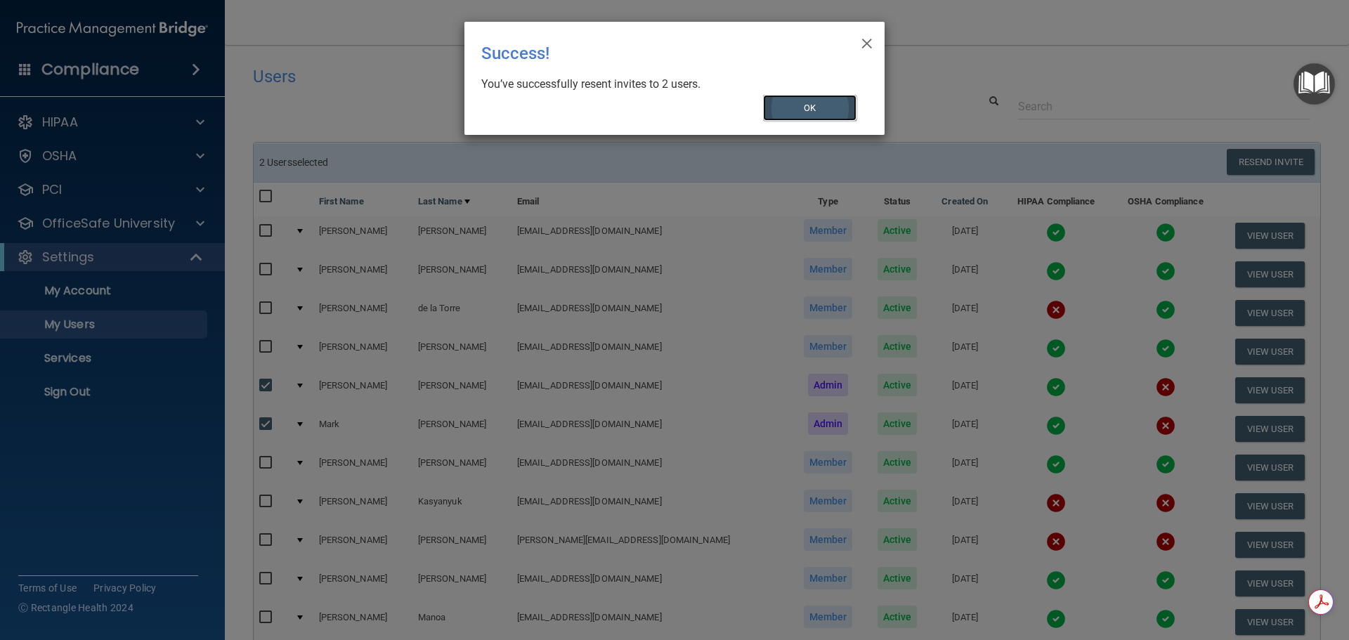
click at [829, 107] on button "OK" at bounding box center [810, 108] width 94 height 26
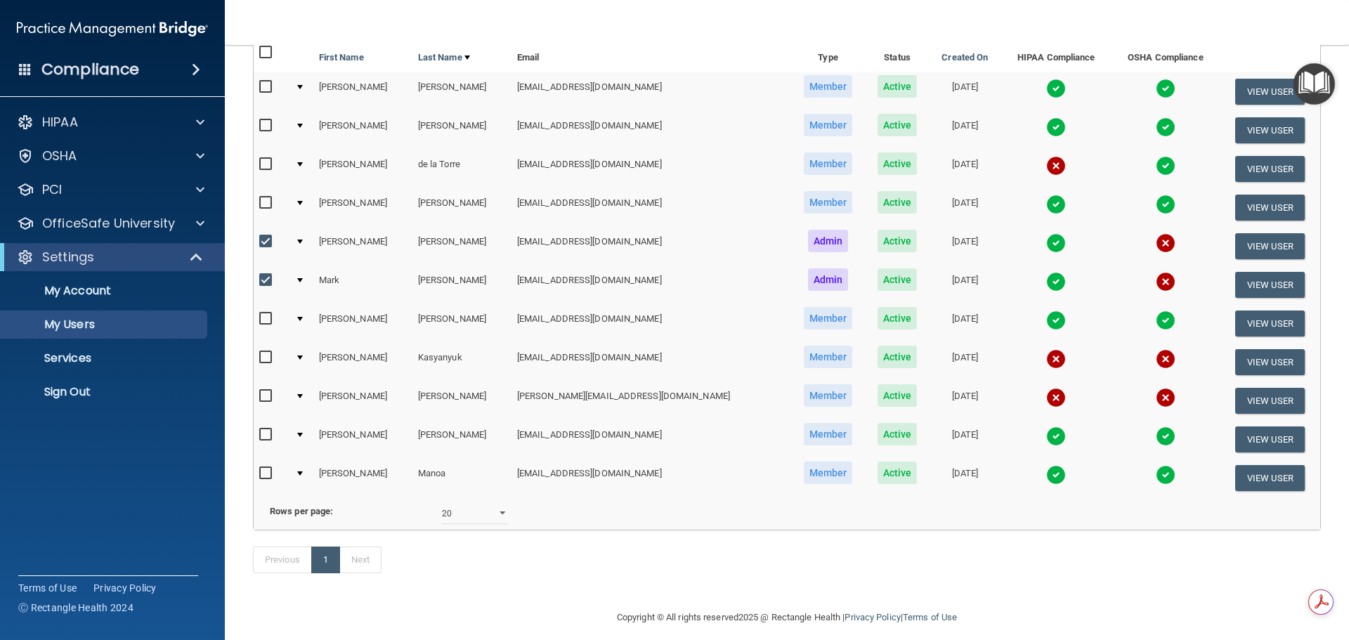
scroll to position [176, 0]
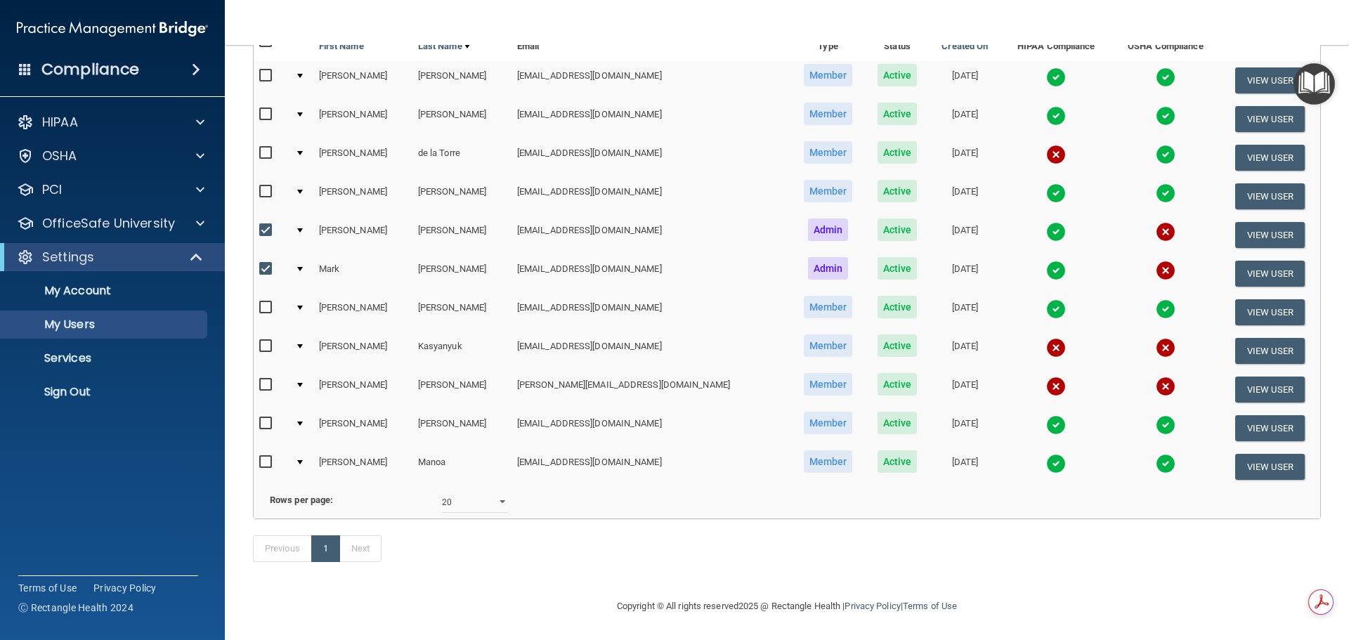
click at [268, 254] on td at bounding box center [272, 273] width 36 height 39
click at [268, 222] on label at bounding box center [268, 230] width 18 height 16
click at [268, 225] on input "checkbox" at bounding box center [267, 230] width 16 height 11
checkbox input "false"
click at [270, 263] on input "checkbox" at bounding box center [267, 268] width 16 height 11
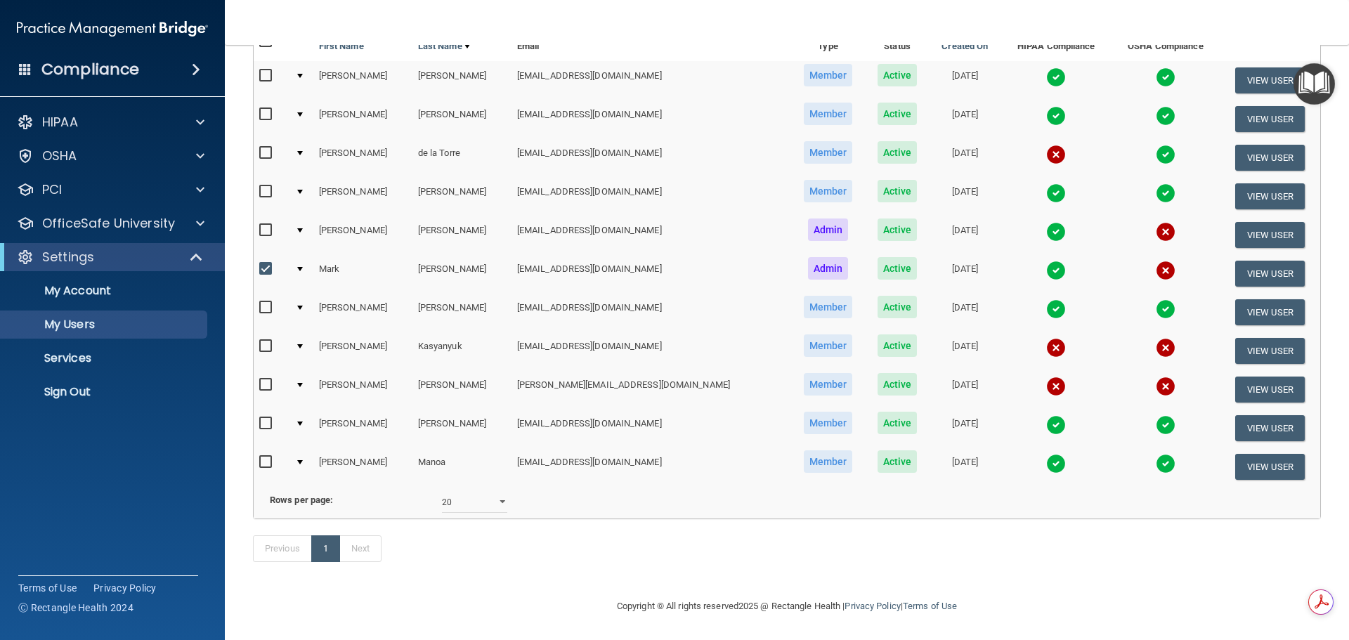
checkbox input "false"
click at [268, 341] on input "checkbox" at bounding box center [267, 346] width 16 height 11
checkbox input "true"
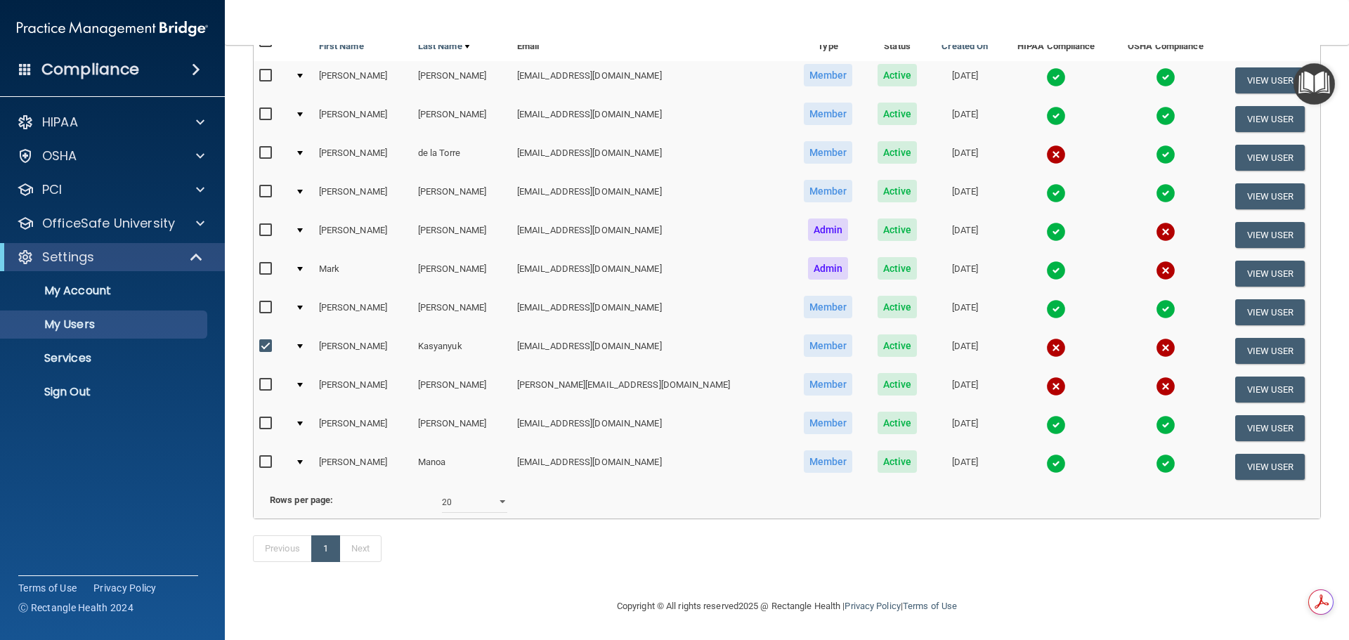
click at [267, 379] on input "checkbox" at bounding box center [267, 384] width 16 height 11
checkbox input "true"
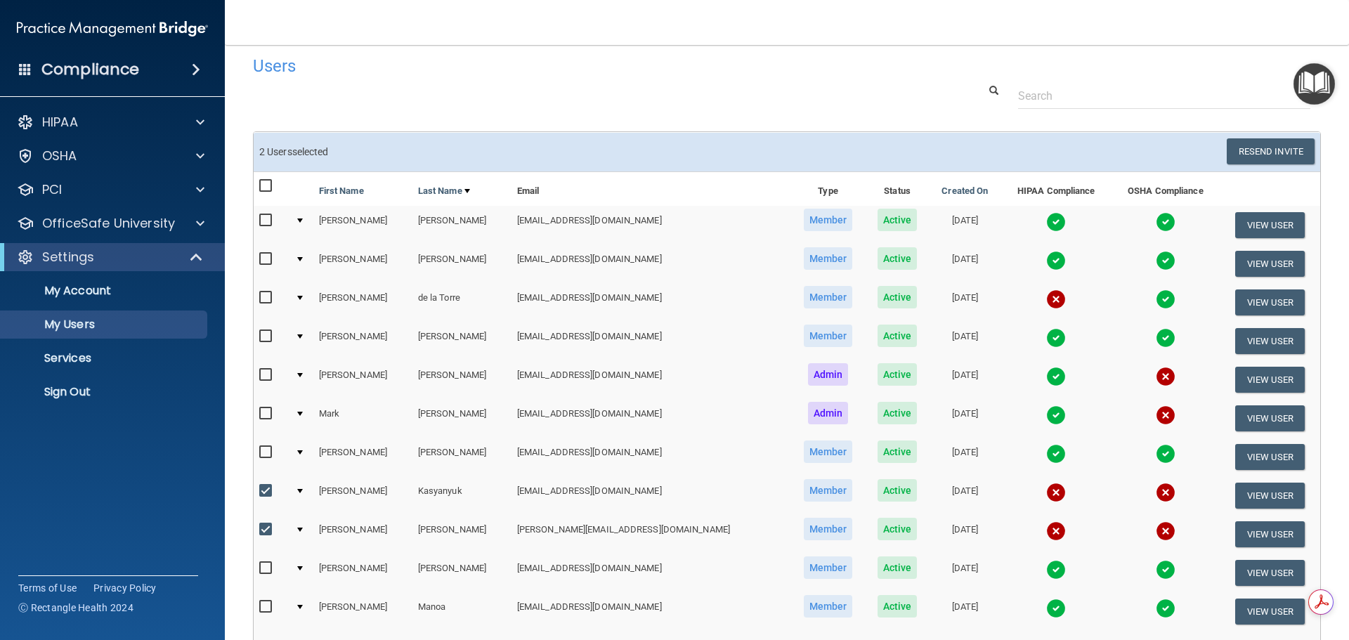
scroll to position [0, 0]
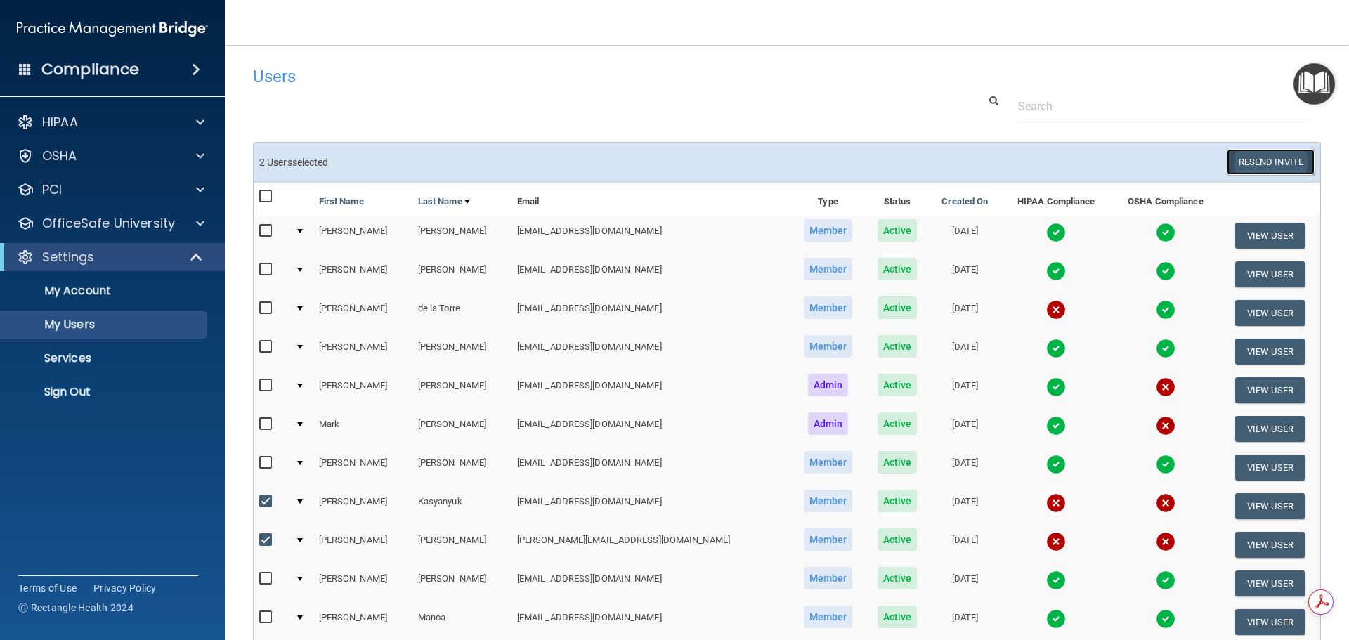
click at [1236, 165] on button "Resend Invite" at bounding box center [1271, 162] width 88 height 26
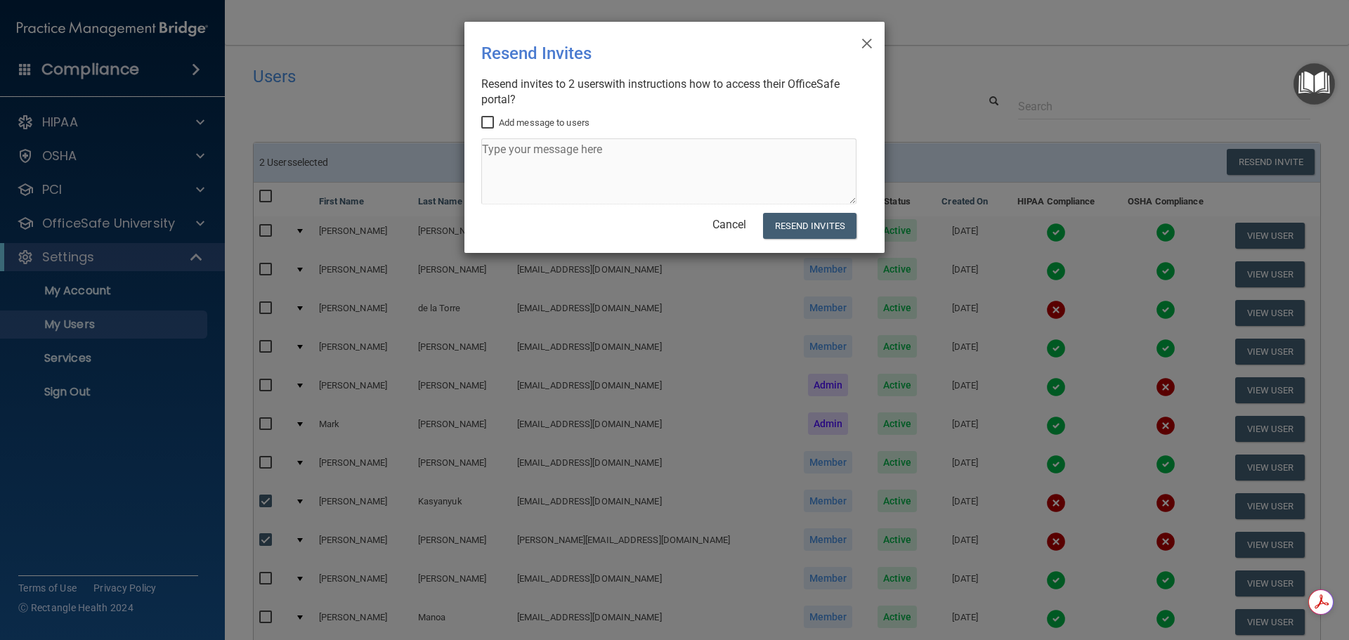
click at [492, 129] on label "Add message to users" at bounding box center [535, 123] width 108 height 17
click at [492, 129] on input "Add message to users" at bounding box center [489, 122] width 16 height 11
checkbox input "true"
click at [500, 157] on textarea at bounding box center [668, 171] width 375 height 66
type textarea "Please login to complete your Hipaa and Osha Compliance"
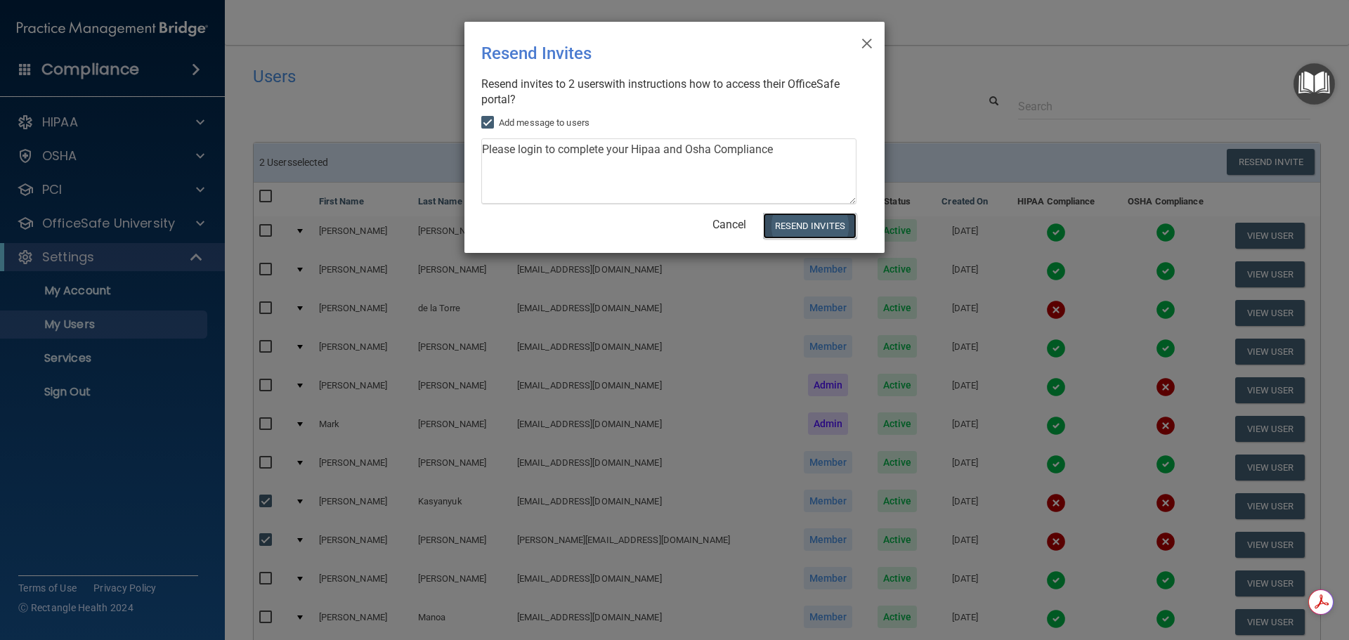
click at [785, 221] on button "Resend Invites" at bounding box center [809, 226] width 93 height 26
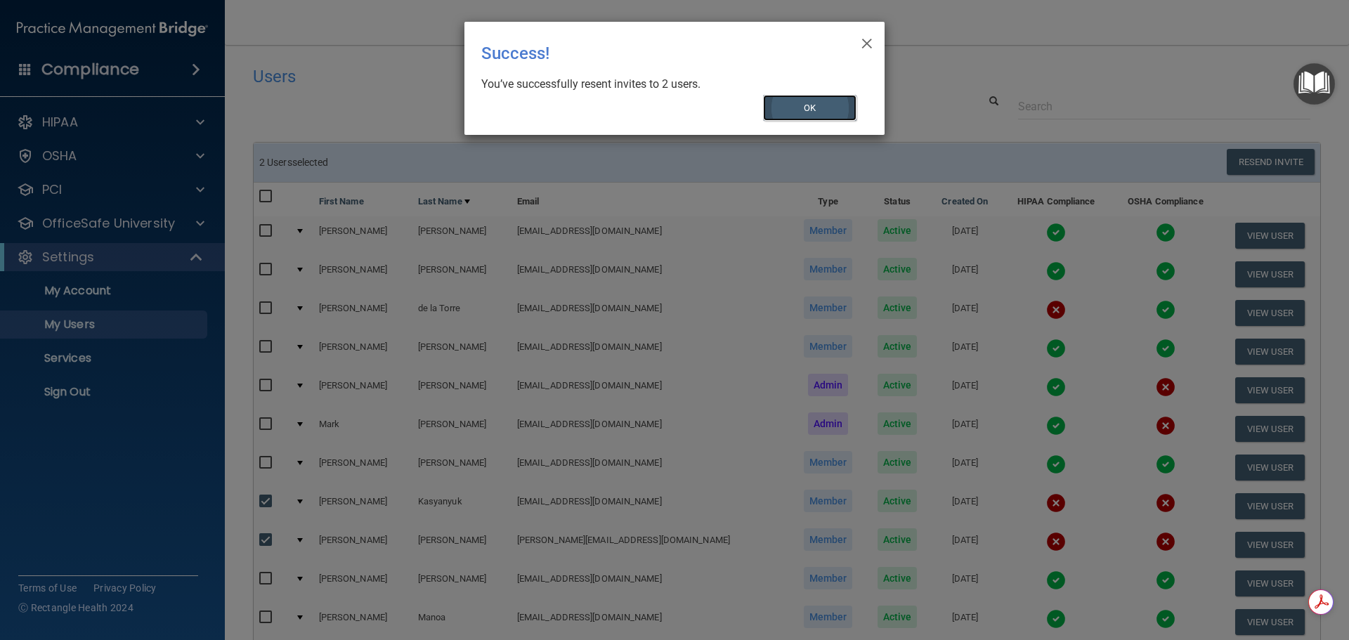
click at [806, 100] on button "OK" at bounding box center [810, 108] width 94 height 26
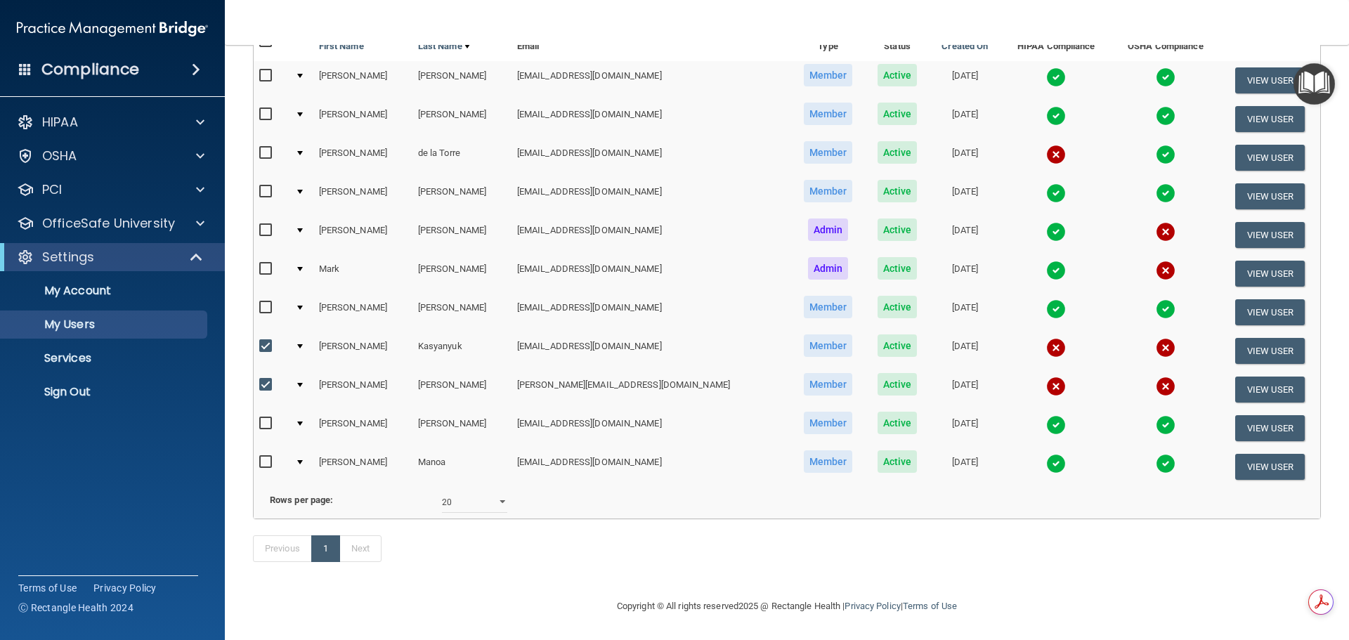
scroll to position [176, 0]
click at [262, 341] on input "checkbox" at bounding box center [267, 346] width 16 height 11
checkbox input "false"
click at [263, 379] on input "checkbox" at bounding box center [267, 384] width 16 height 11
checkbox input "false"
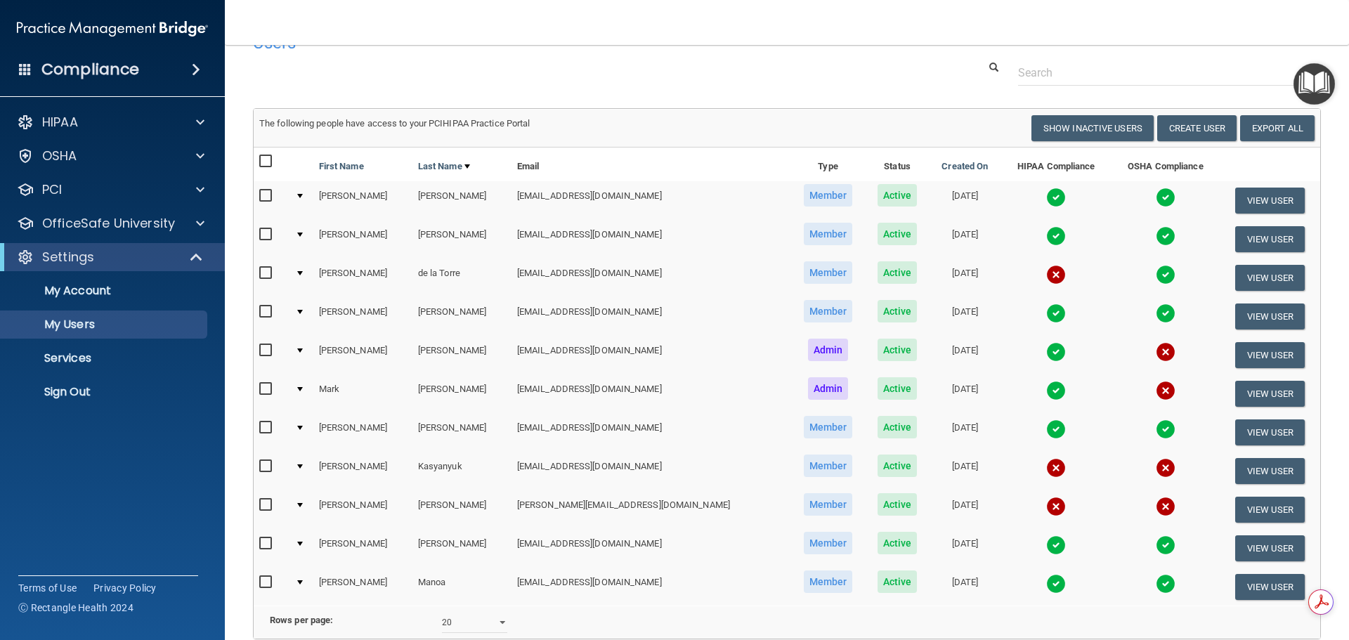
scroll to position [0, 0]
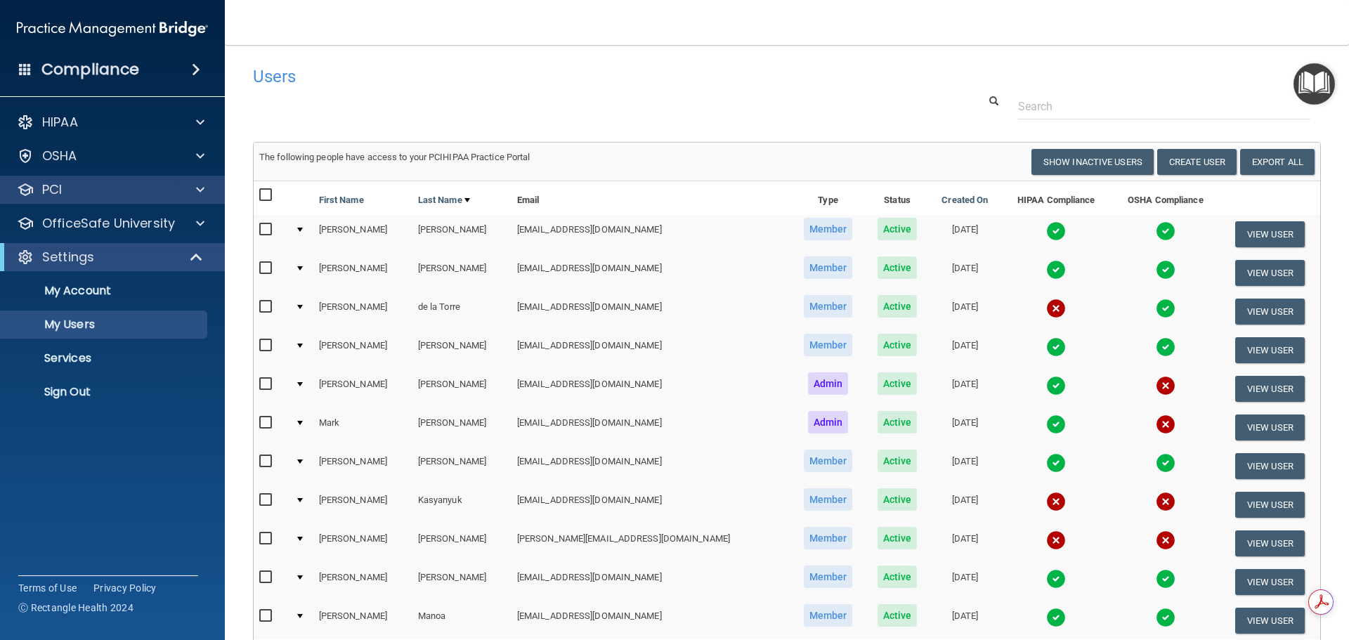
click at [70, 198] on div "PCI" at bounding box center [113, 190] width 226 height 28
click at [175, 68] on div "Compliance" at bounding box center [112, 69] width 225 height 31
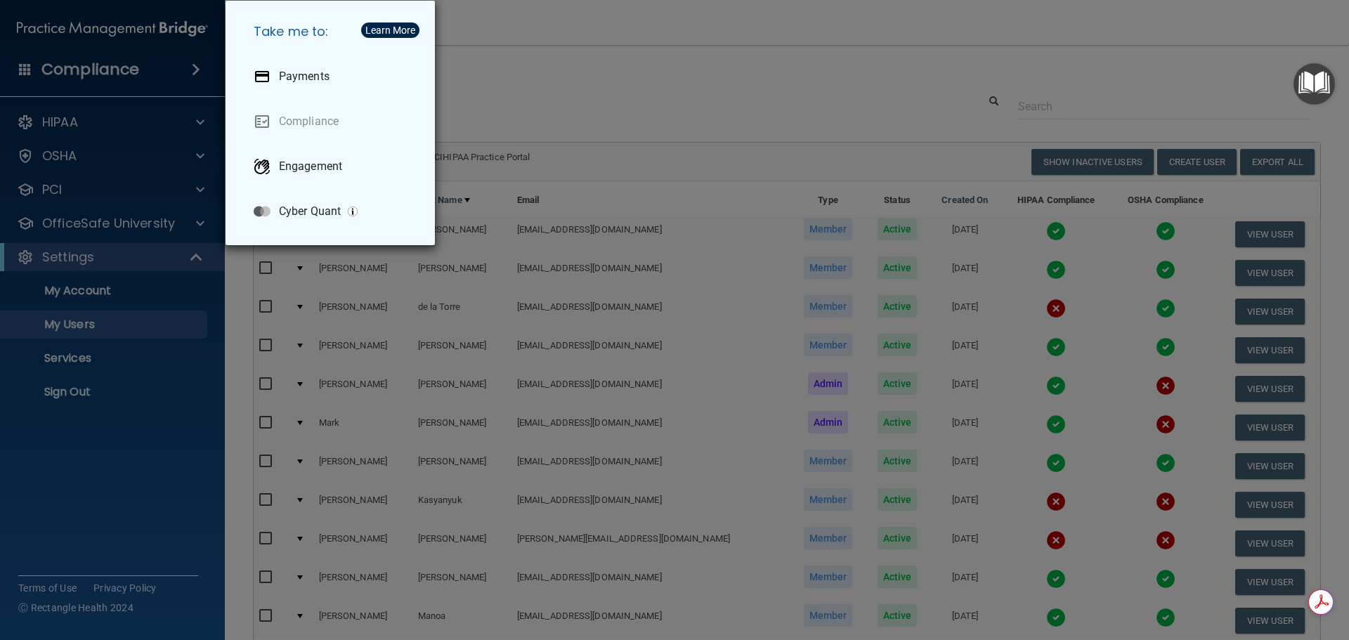
click at [124, 74] on div "Take me to: Payments Compliance Engagement Cyber Quant" at bounding box center [674, 320] width 1349 height 640
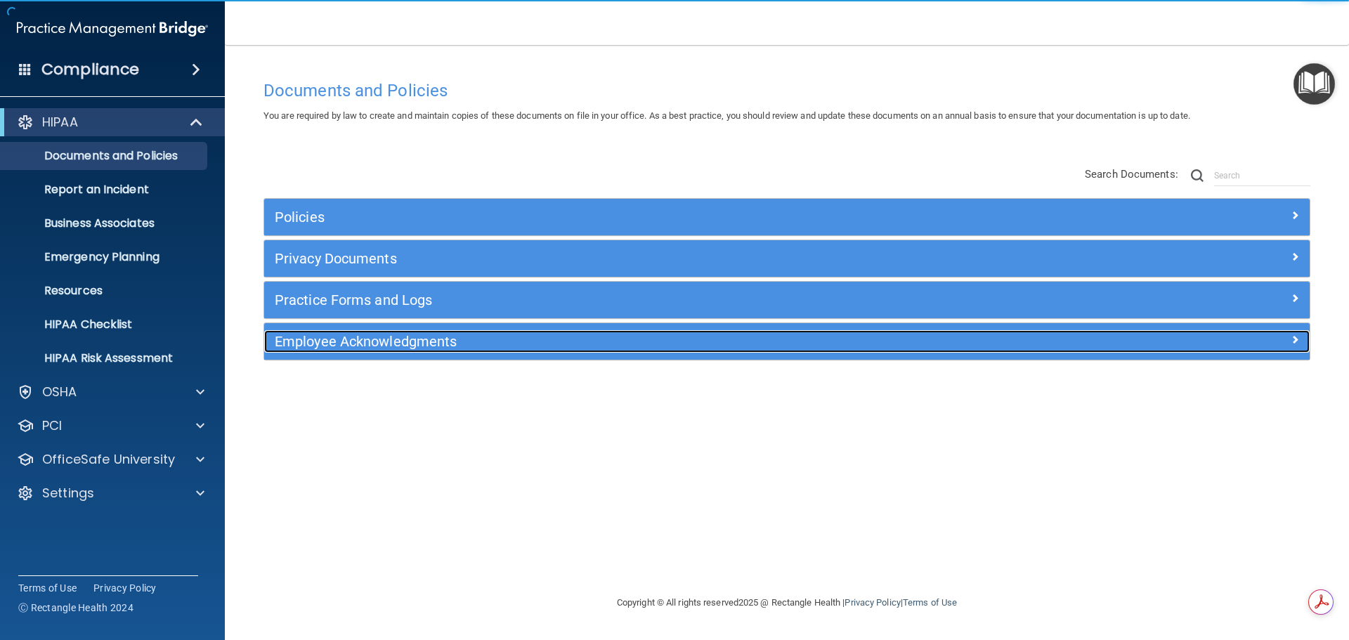
click at [388, 346] on h5 "Employee Acknowledgments" at bounding box center [656, 341] width 763 height 15
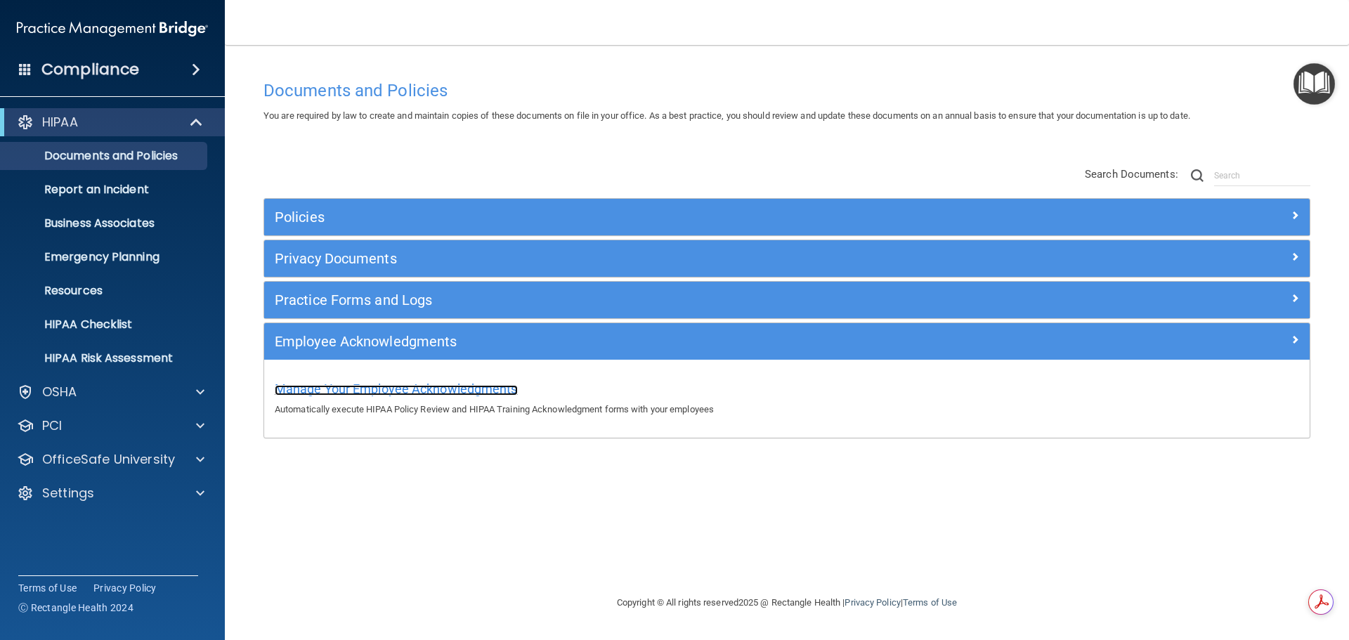
click at [433, 388] on span "Manage Your Employee Acknowledgments" at bounding box center [396, 388] width 243 height 15
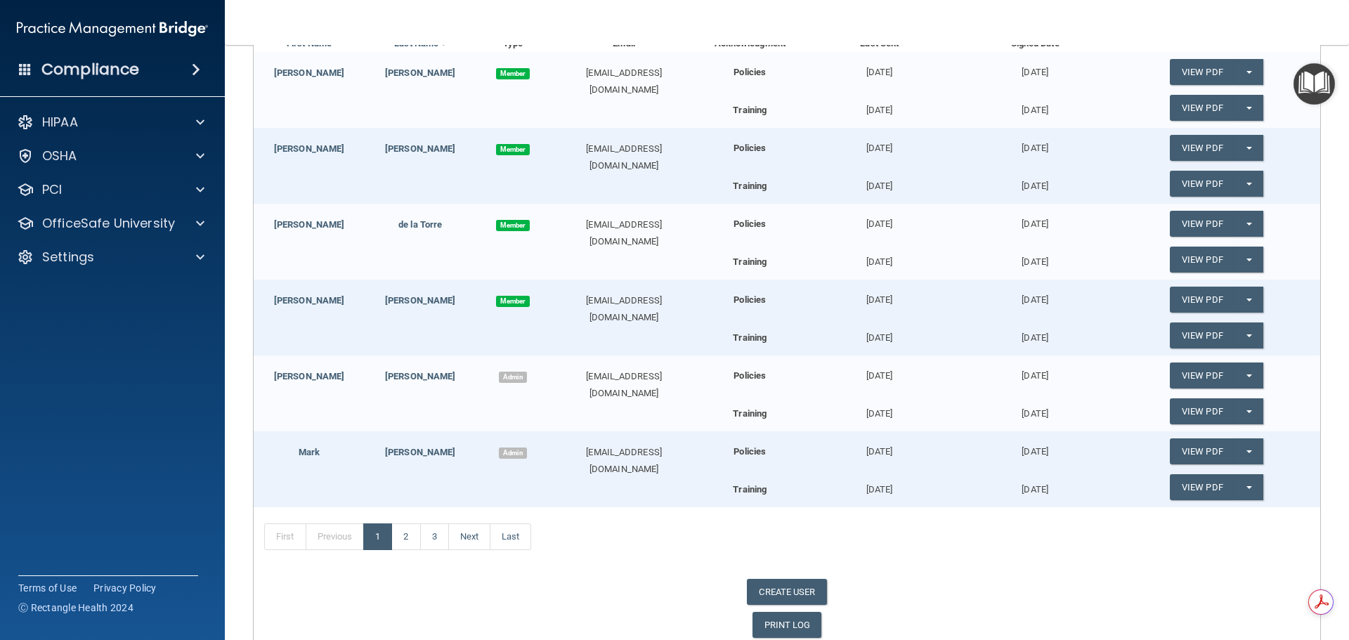
scroll to position [242, 0]
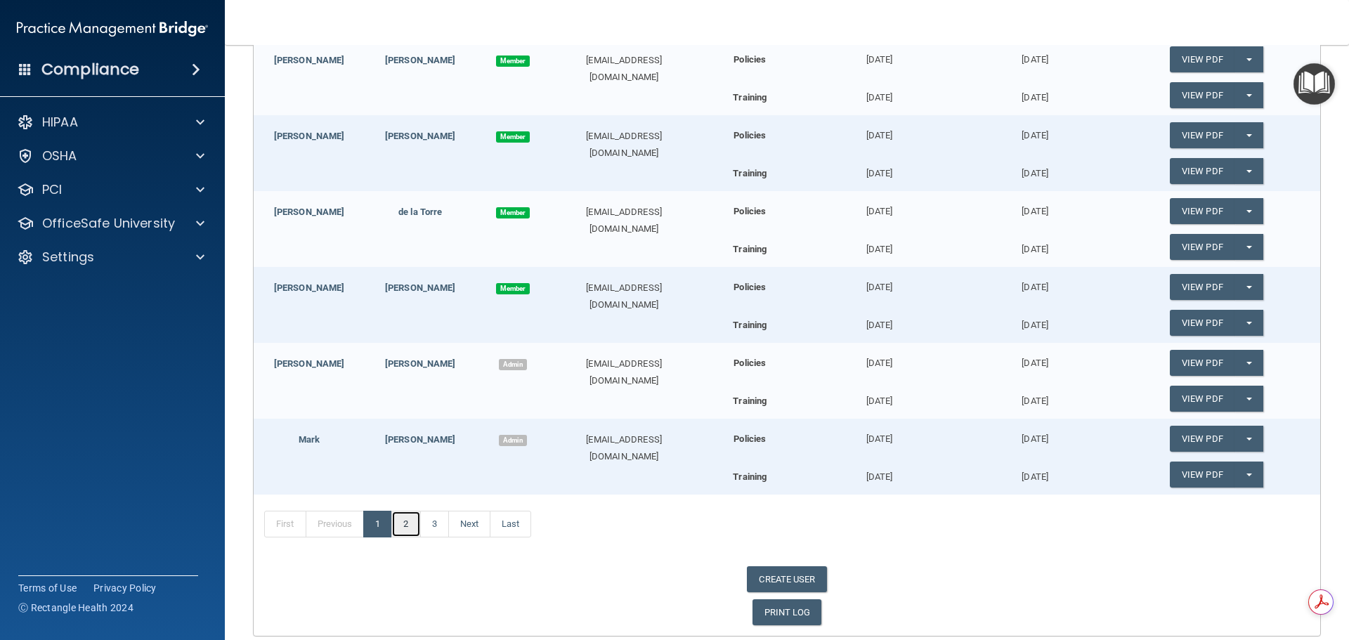
click at [407, 526] on link "2" at bounding box center [405, 524] width 29 height 27
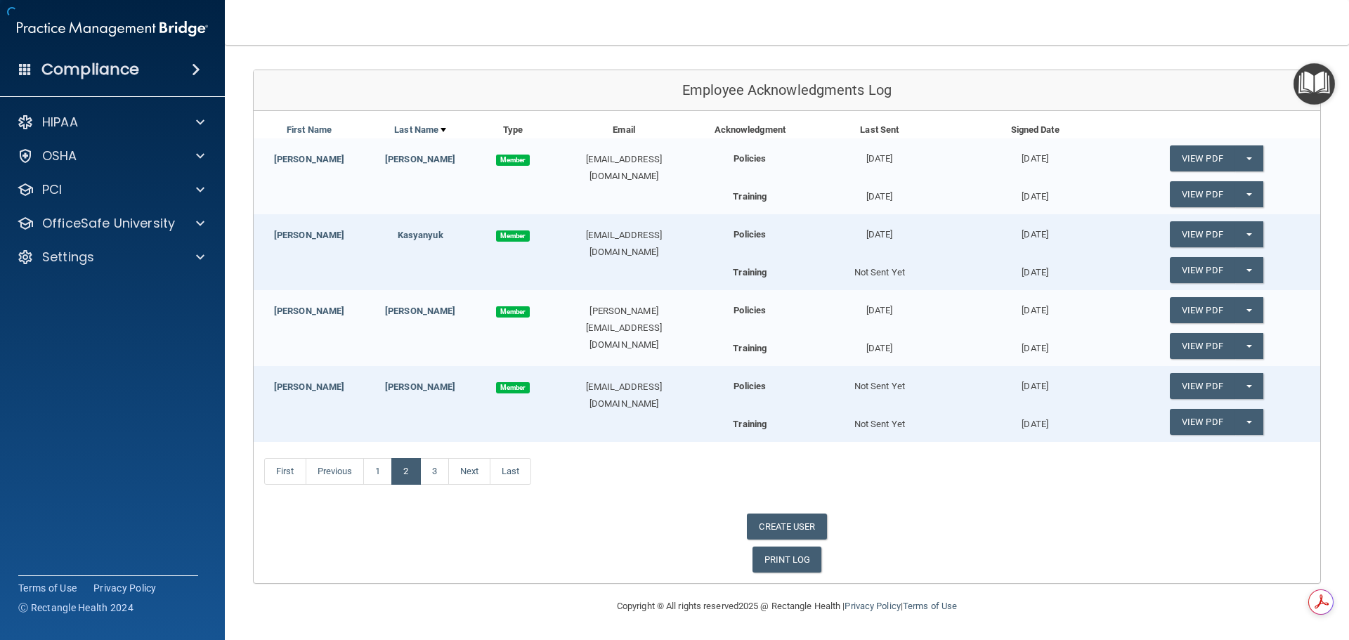
scroll to position [91, 0]
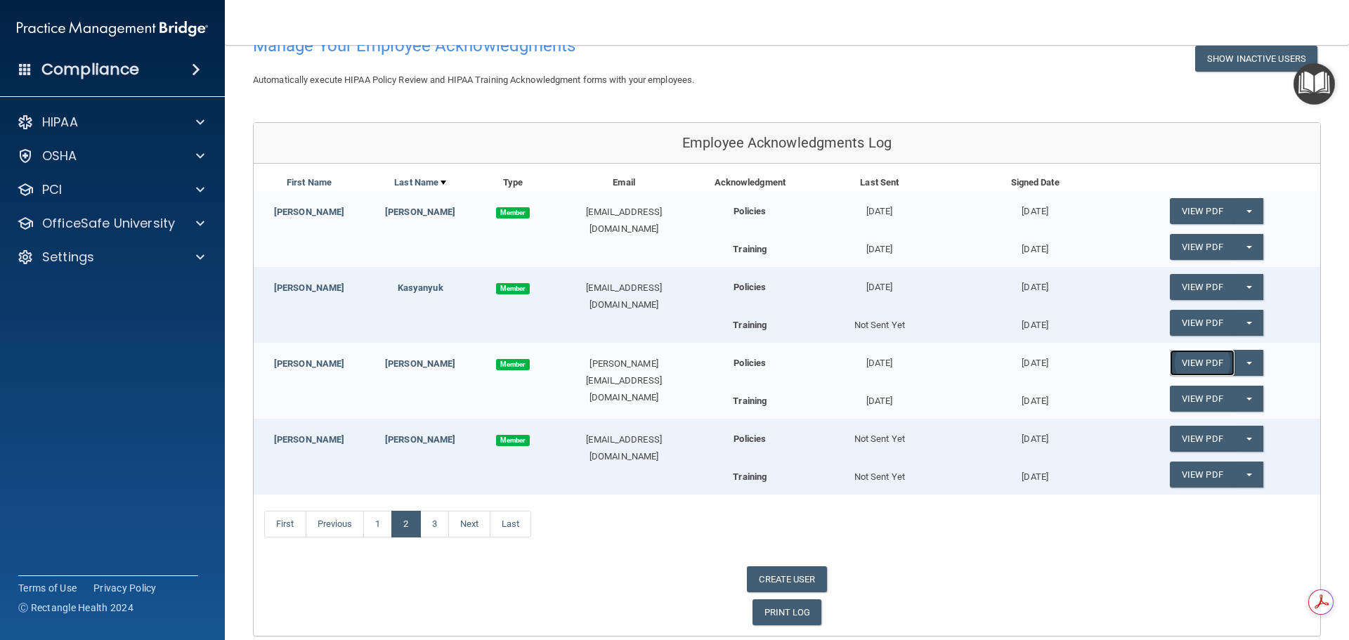
click at [1222, 365] on link "View PDF" at bounding box center [1202, 363] width 65 height 26
click at [91, 253] on p "Settings" at bounding box center [68, 257] width 52 height 17
click at [89, 230] on p "OfficeSafe University" at bounding box center [108, 223] width 133 height 17
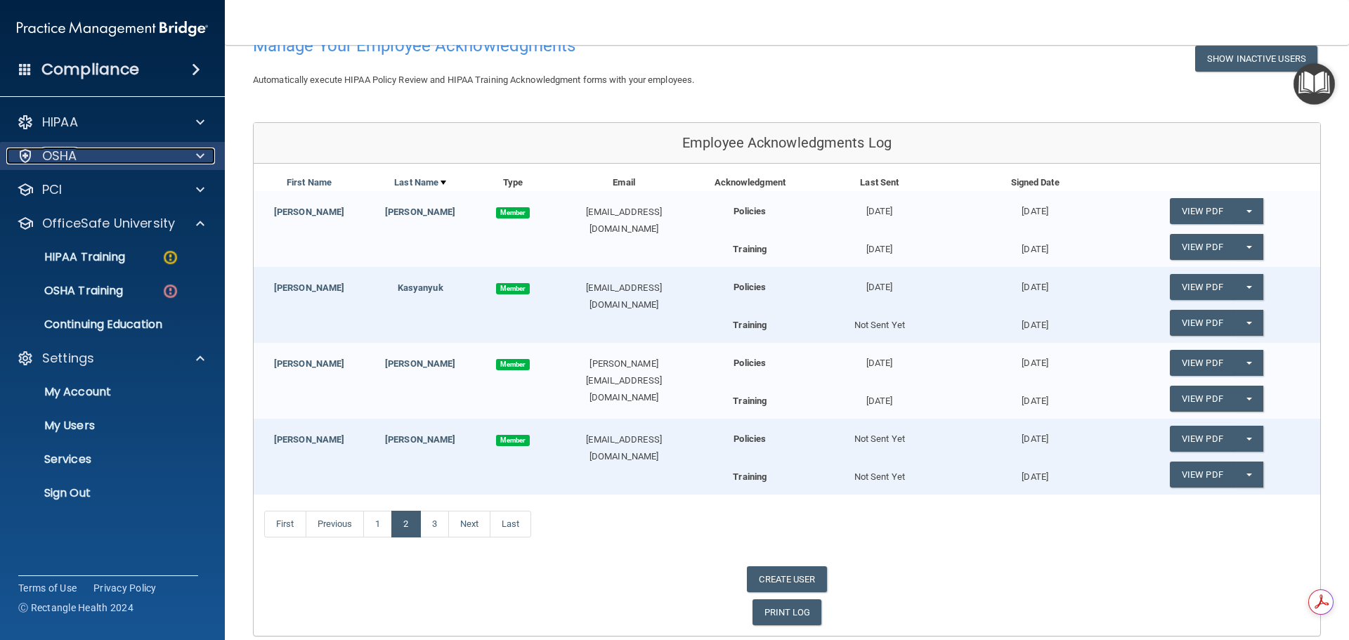
click at [143, 159] on div "OSHA" at bounding box center [93, 156] width 174 height 17
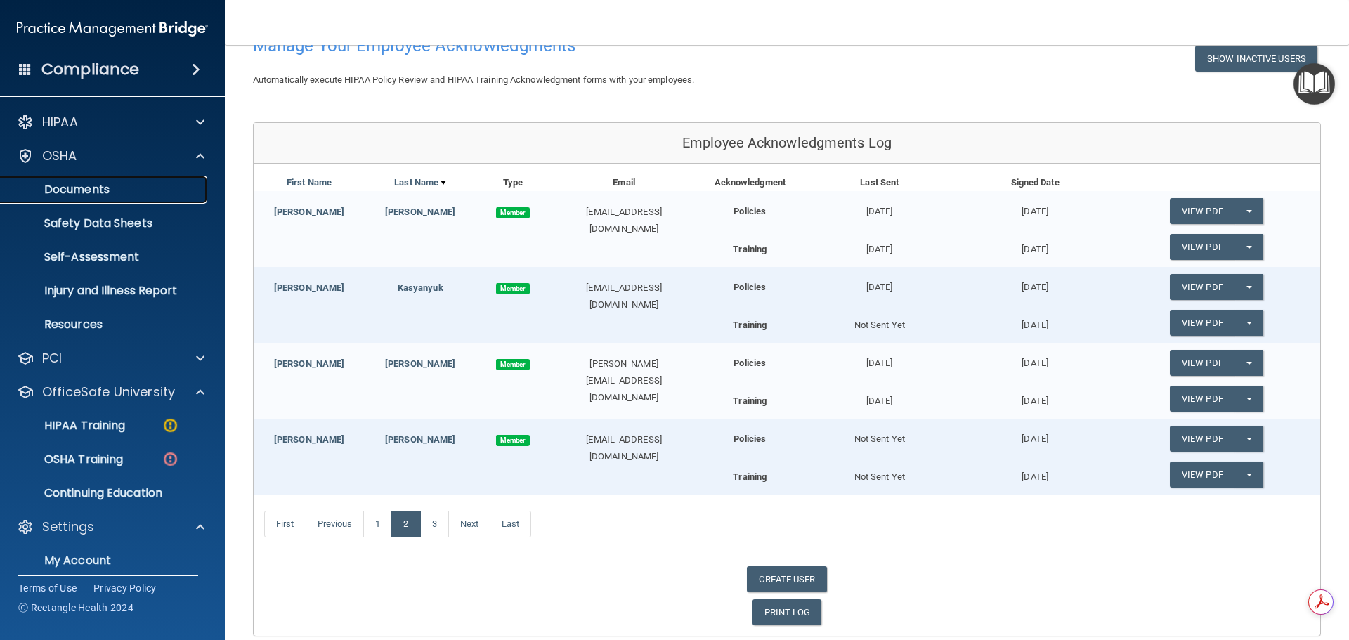
click at [116, 192] on p "Documents" at bounding box center [105, 190] width 192 height 14
